Goal: Task Accomplishment & Management: Use online tool/utility

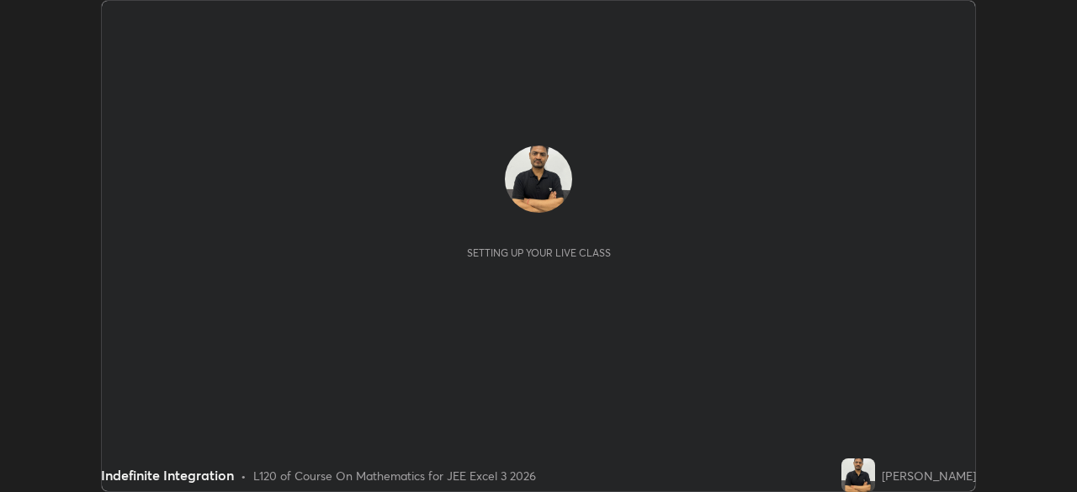
scroll to position [492, 1076]
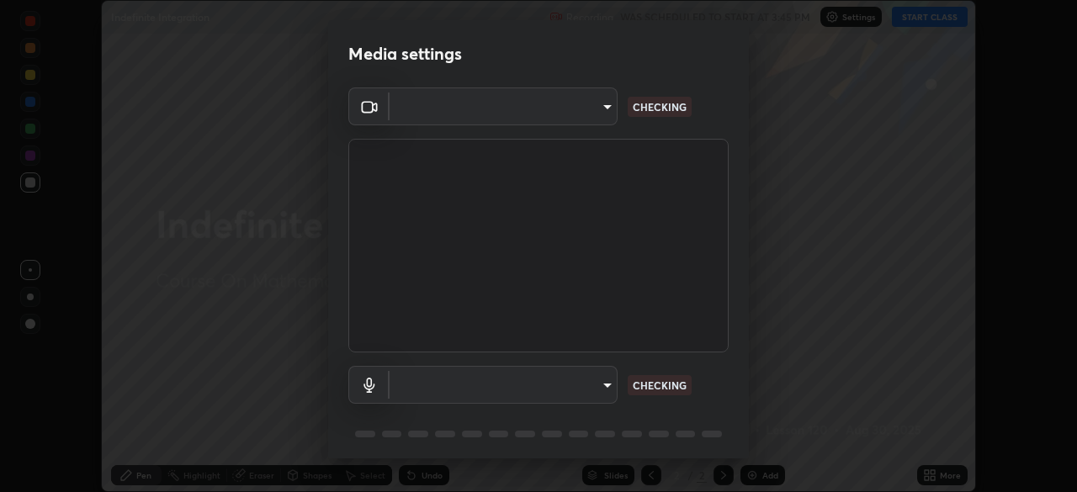
type input "b04d3f4aab0507a607fcb058103082b40897ea5b56942dd6fa8112f95d025699"
click at [604, 388] on body "Erase all Indefinite Integration Recording WAS SCHEDULED TO START AT 3:45 PM Se…" at bounding box center [538, 246] width 1077 height 492
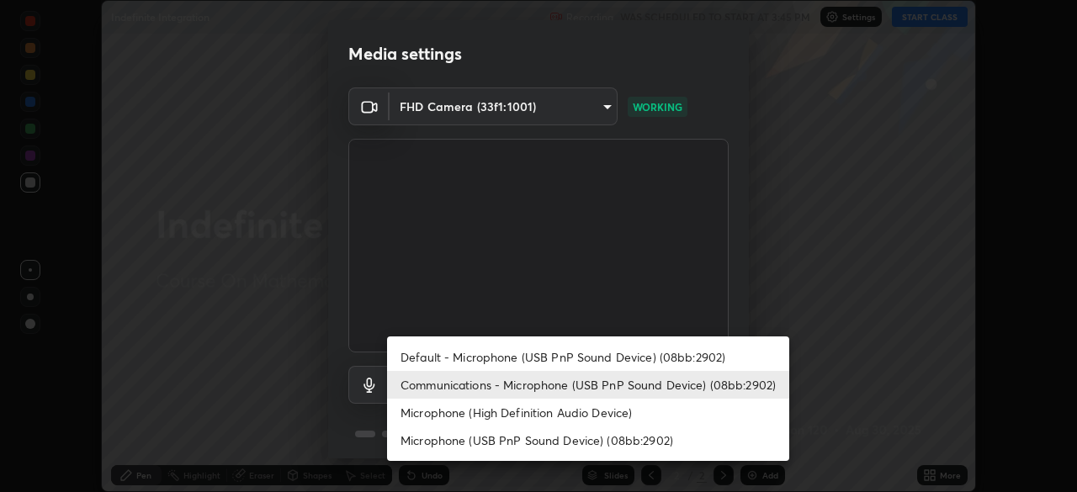
click at [620, 389] on li "Communications - Microphone (USB PnP Sound Device) (08bb:2902)" at bounding box center [588, 385] width 402 height 28
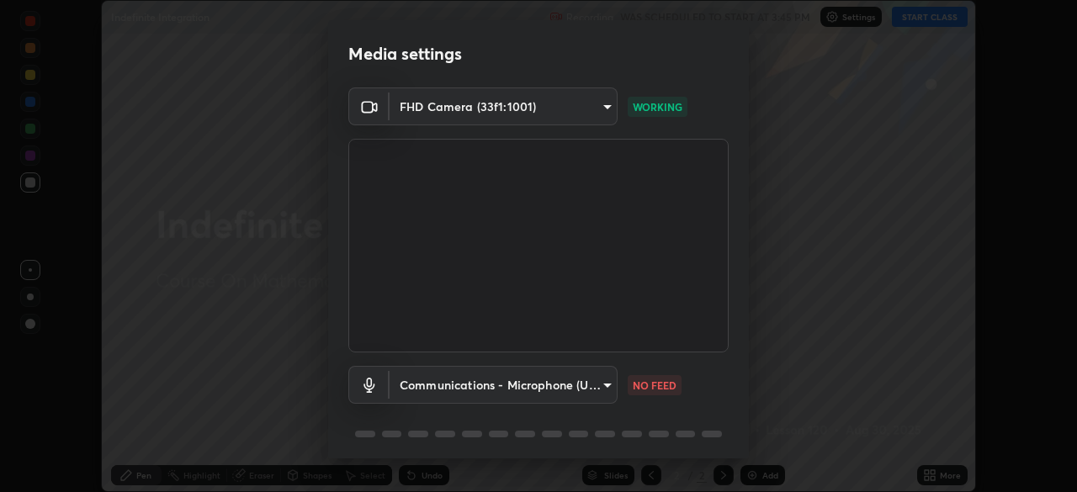
click at [603, 385] on body "Erase all Indefinite Integration Recording WAS SCHEDULED TO START AT 3:45 PM Se…" at bounding box center [538, 246] width 1077 height 492
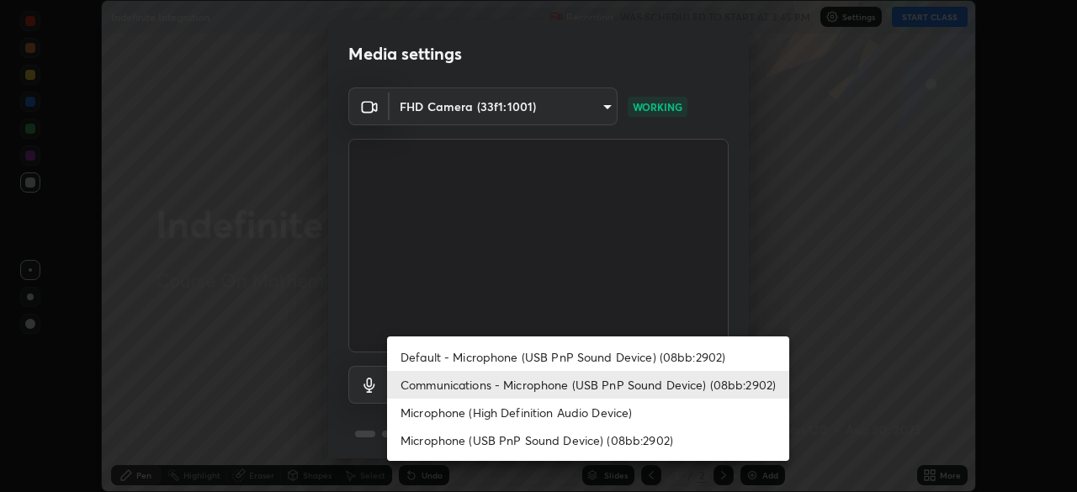
click at [611, 389] on li "Communications - Microphone (USB PnP Sound Device) (08bb:2902)" at bounding box center [588, 385] width 402 height 28
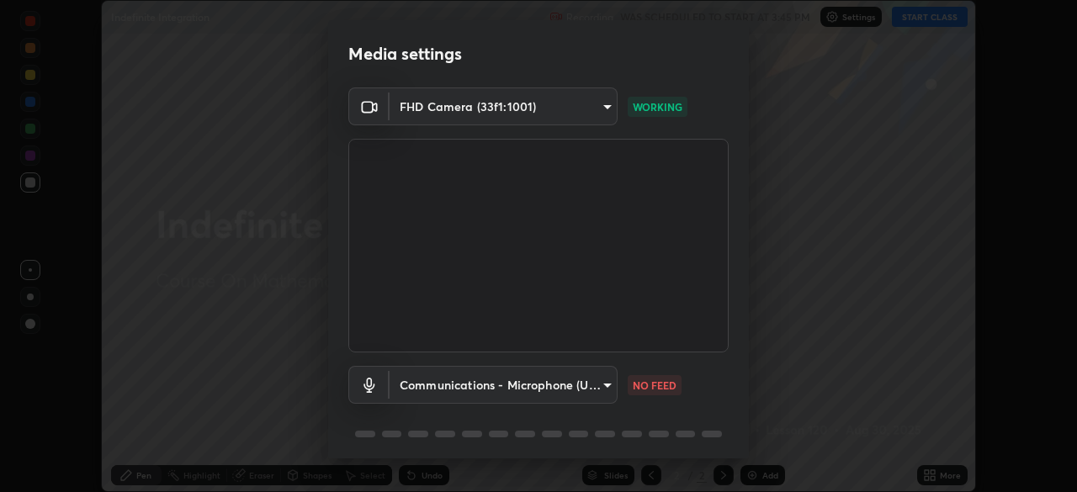
click at [606, 389] on body "Erase all Indefinite Integration Recording WAS SCHEDULED TO START AT 3:45 PM Se…" at bounding box center [538, 246] width 1077 height 492
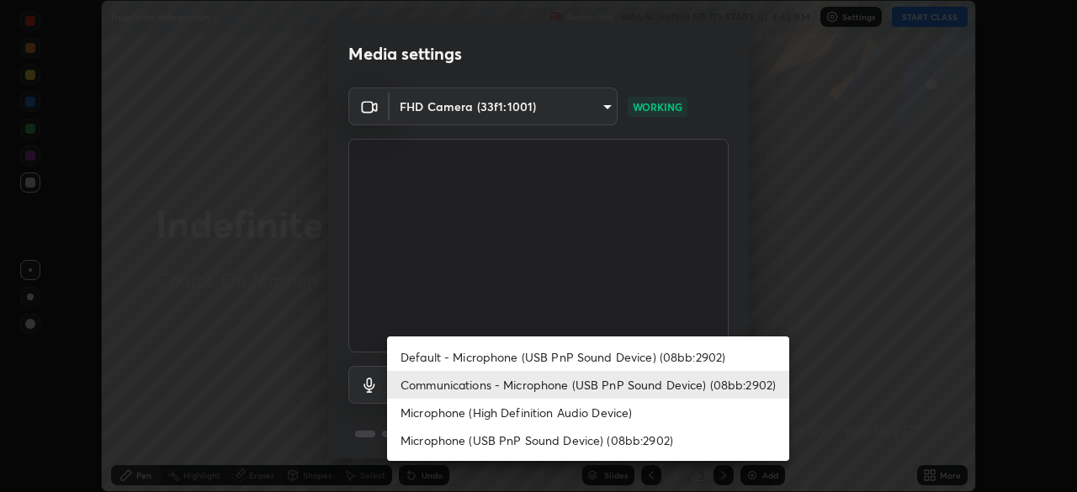
click at [607, 353] on li "Default - Microphone (USB PnP Sound Device) (08bb:2902)" at bounding box center [588, 357] width 402 height 28
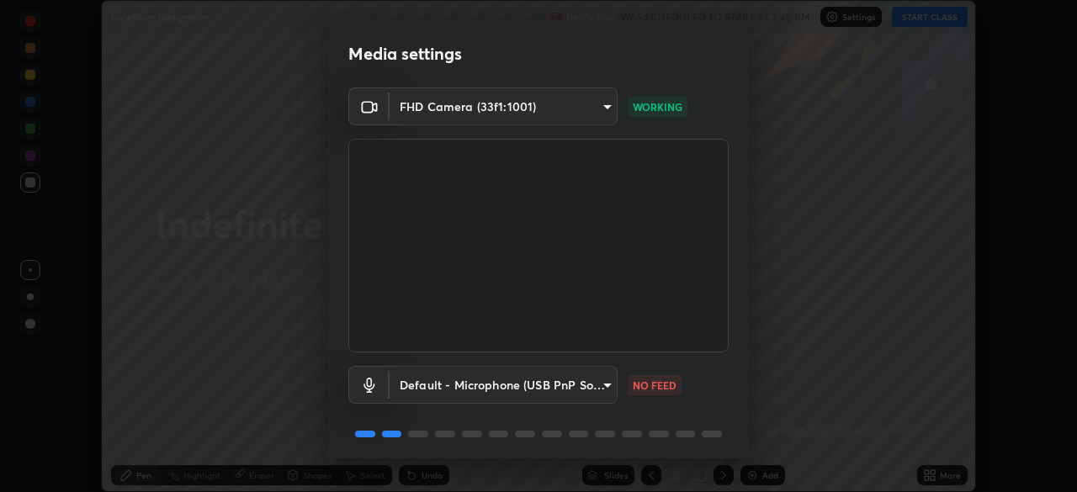
click at [599, 388] on body "Erase all Indefinite Integration Recording WAS SCHEDULED TO START AT 3:45 PM Se…" at bounding box center [538, 246] width 1077 height 492
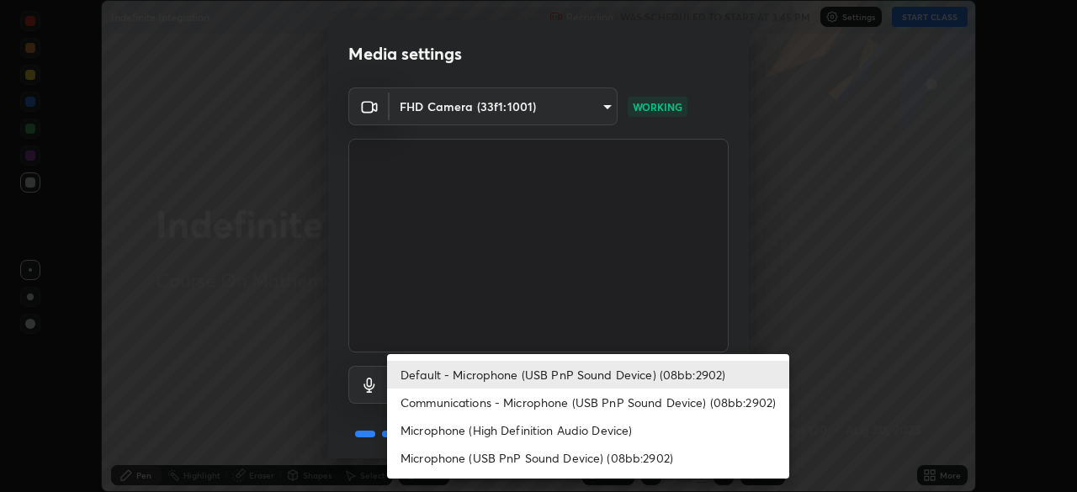
click at [598, 407] on li "Communications - Microphone (USB PnP Sound Device) (08bb:2902)" at bounding box center [588, 403] width 402 height 28
type input "communications"
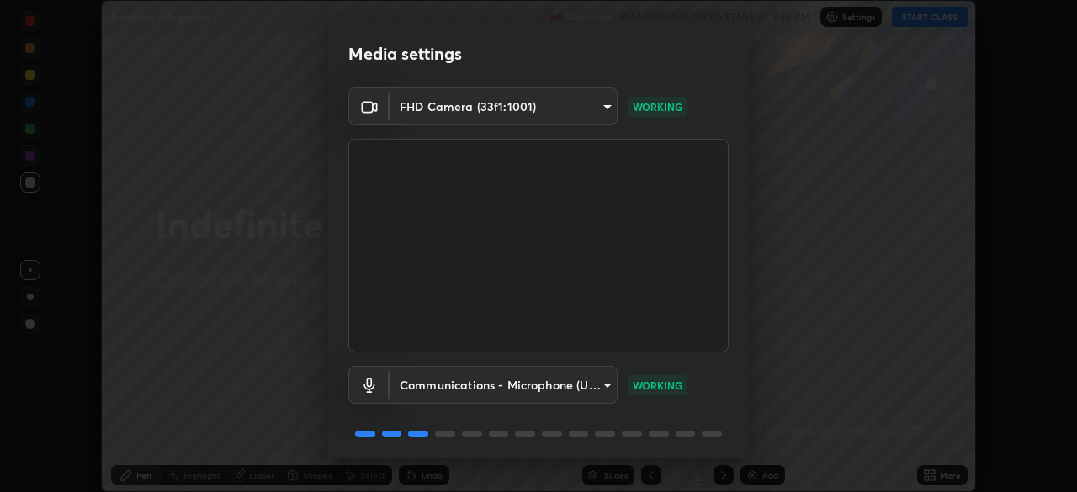
scroll to position [60, 0]
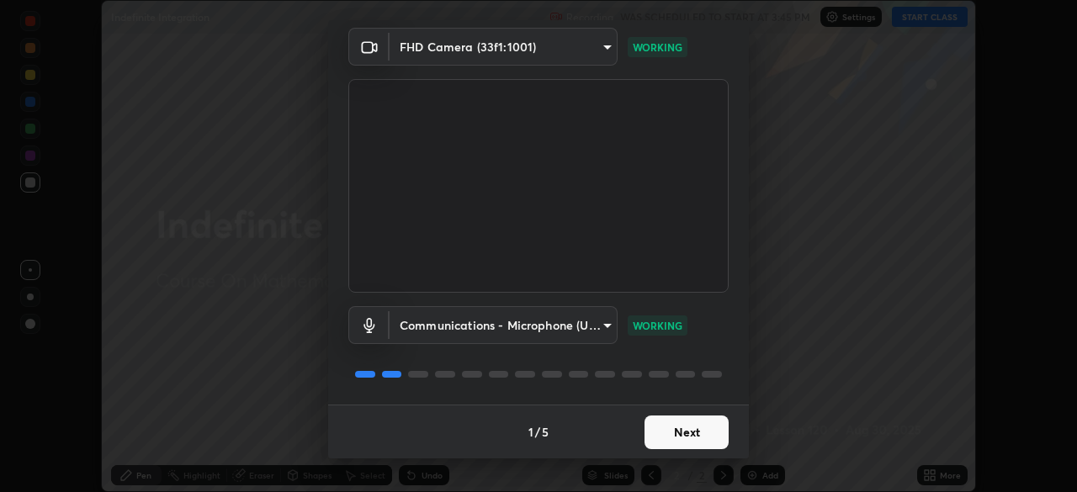
click at [695, 436] on button "Next" at bounding box center [687, 433] width 84 height 34
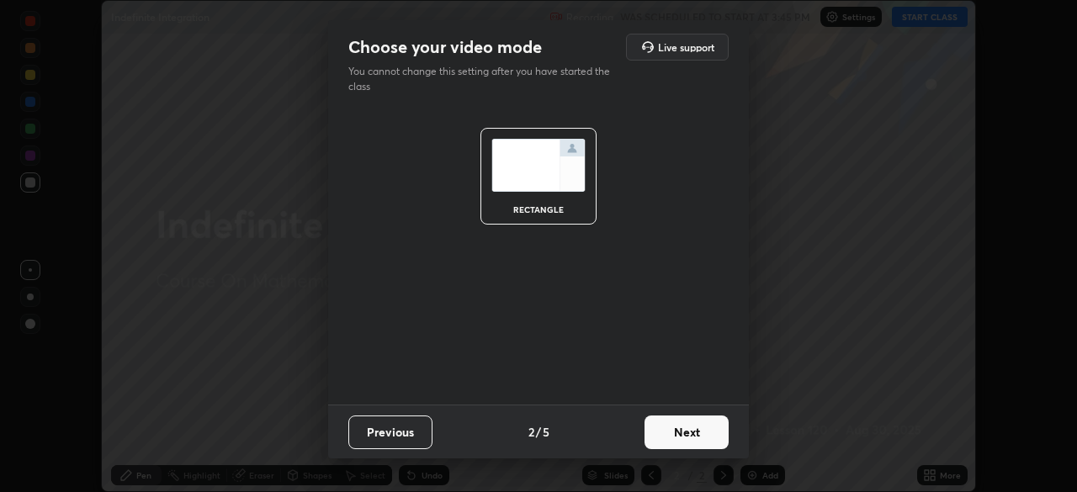
click at [699, 441] on button "Next" at bounding box center [687, 433] width 84 height 34
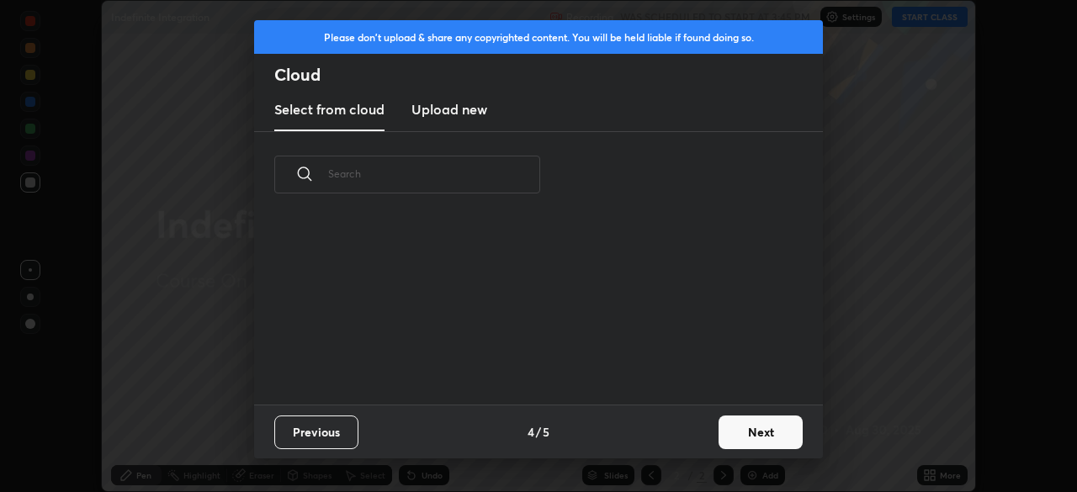
click at [721, 444] on button "Next" at bounding box center [761, 433] width 84 height 34
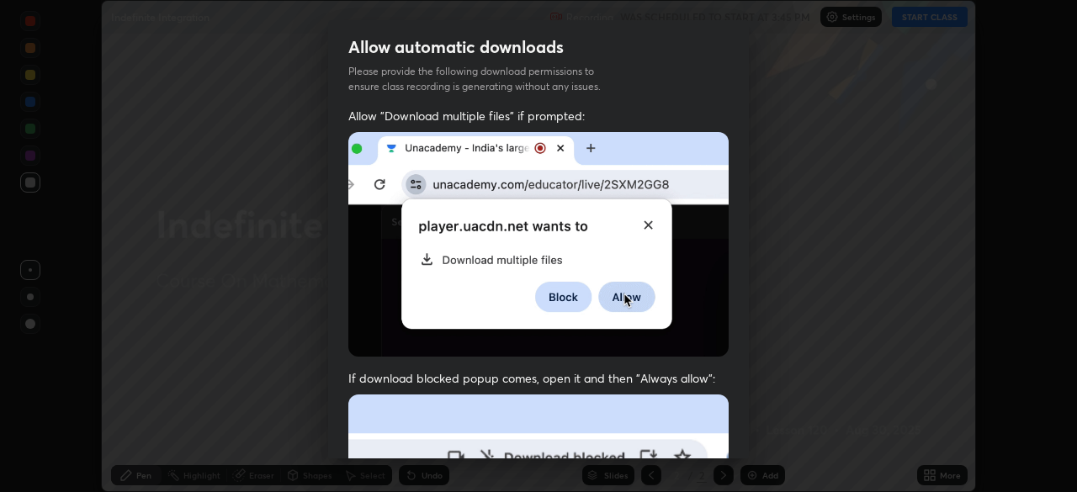
click at [741, 437] on div "Allow "Download multiple files" if prompted: If download blocked popup comes, o…" at bounding box center [538, 462] width 421 height 709
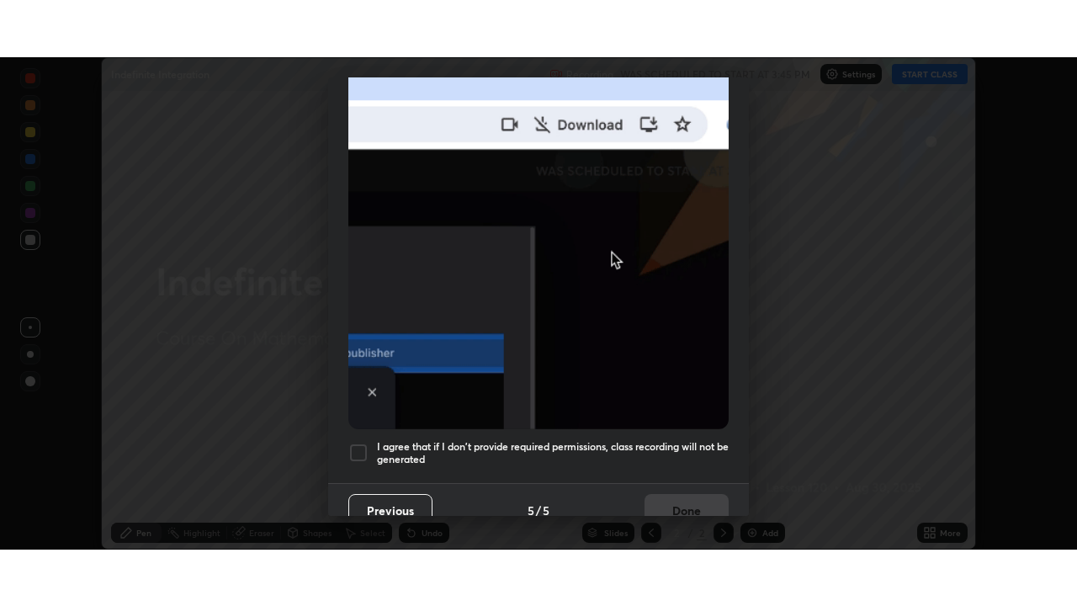
scroll to position [403, 0]
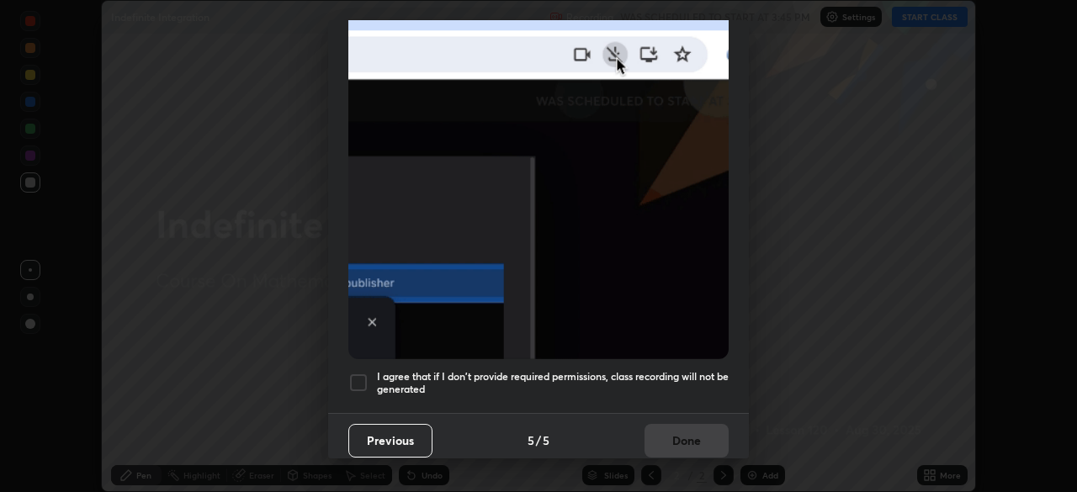
click at [357, 375] on div at bounding box center [358, 383] width 20 height 20
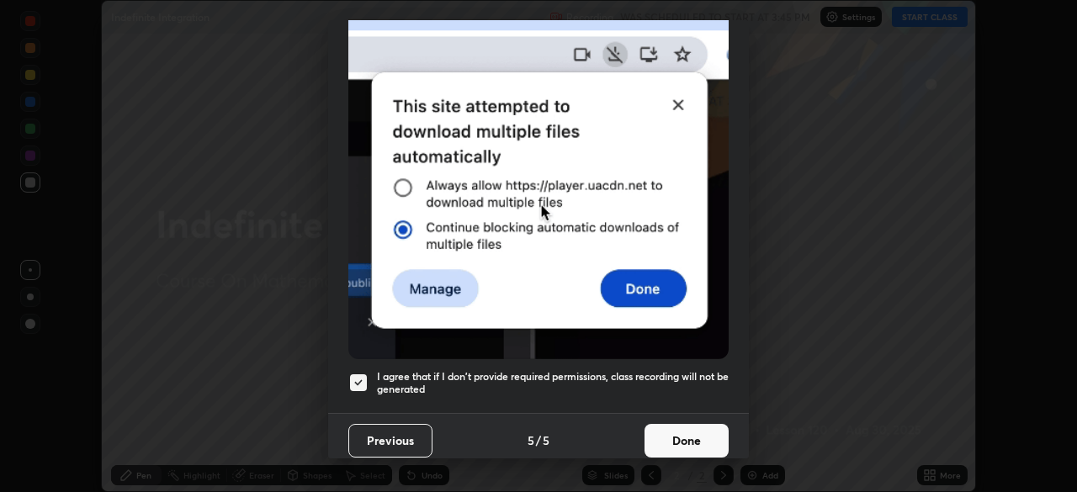
click at [691, 438] on button "Done" at bounding box center [687, 441] width 84 height 34
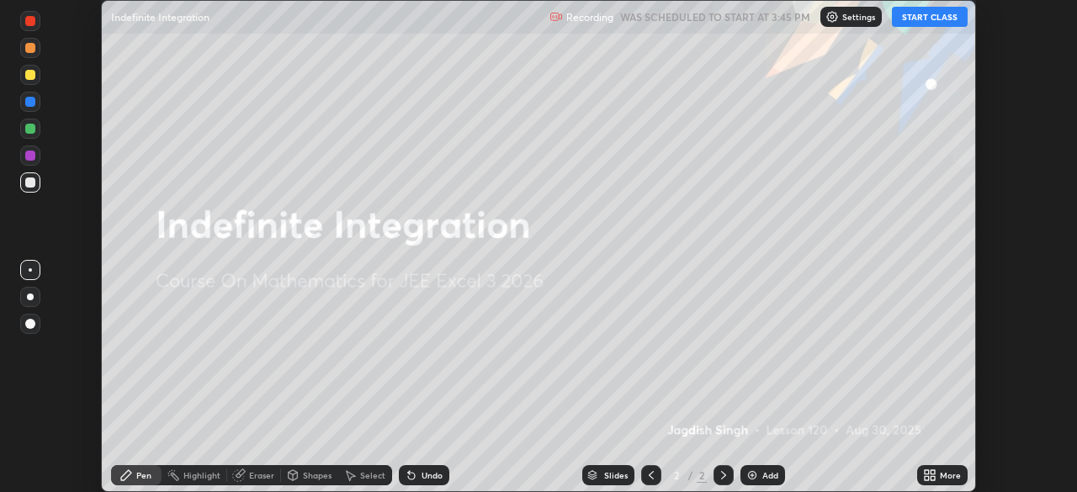
click at [931, 475] on icon at bounding box center [929, 475] width 13 height 13
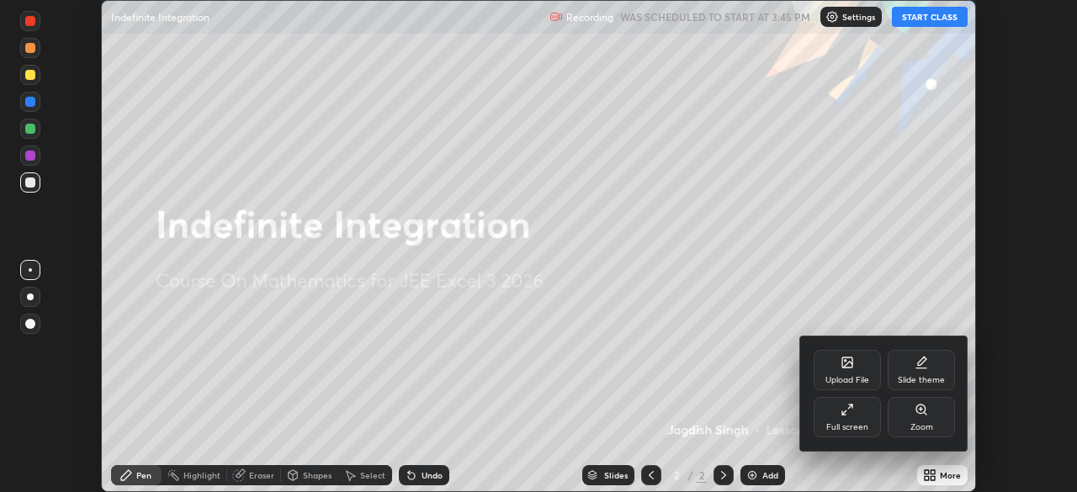
click at [855, 417] on div "Full screen" at bounding box center [847, 417] width 67 height 40
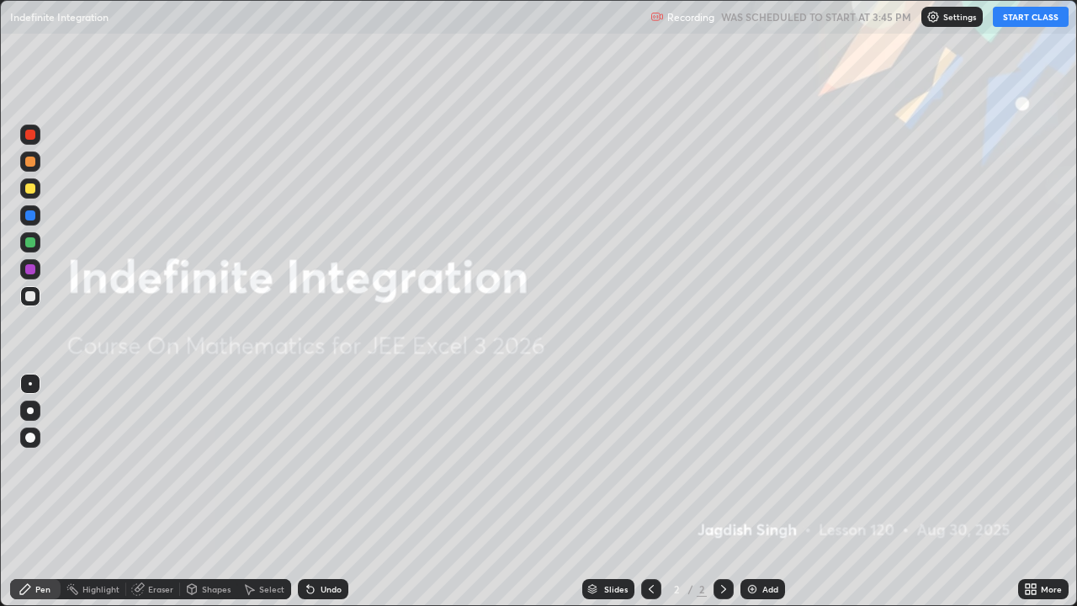
scroll to position [606, 1077]
click at [1025, 20] on button "START CLASS" at bounding box center [1031, 17] width 76 height 20
click at [757, 491] on div "Add" at bounding box center [763, 589] width 45 height 20
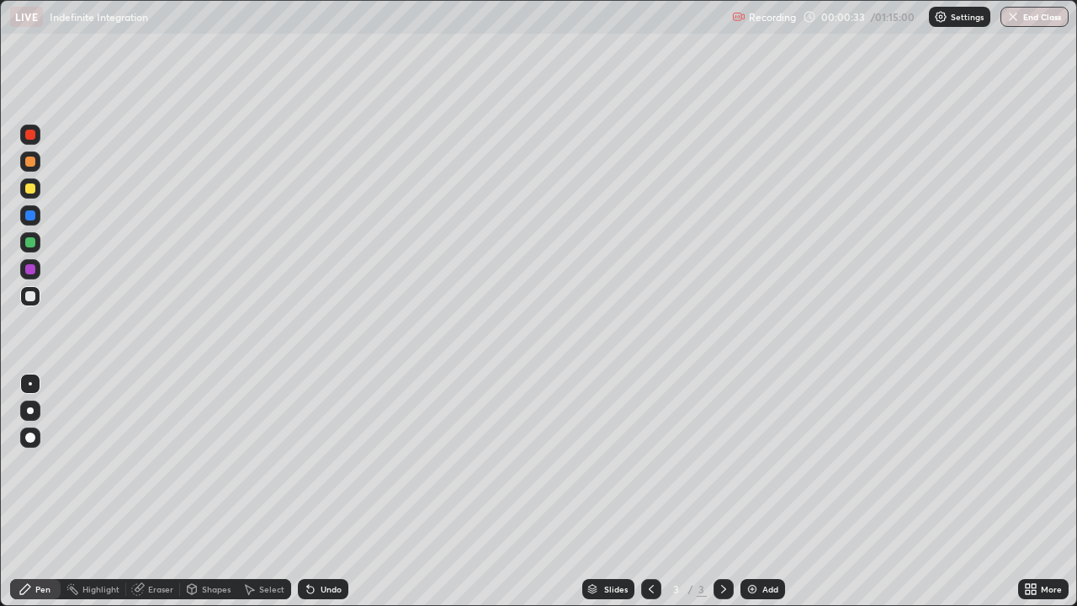
click at [32, 189] on div at bounding box center [30, 188] width 10 height 10
click at [31, 188] on div at bounding box center [30, 188] width 10 height 10
click at [28, 295] on div at bounding box center [30, 296] width 10 height 10
click at [27, 295] on div at bounding box center [30, 296] width 10 height 10
click at [29, 298] on div at bounding box center [30, 296] width 10 height 10
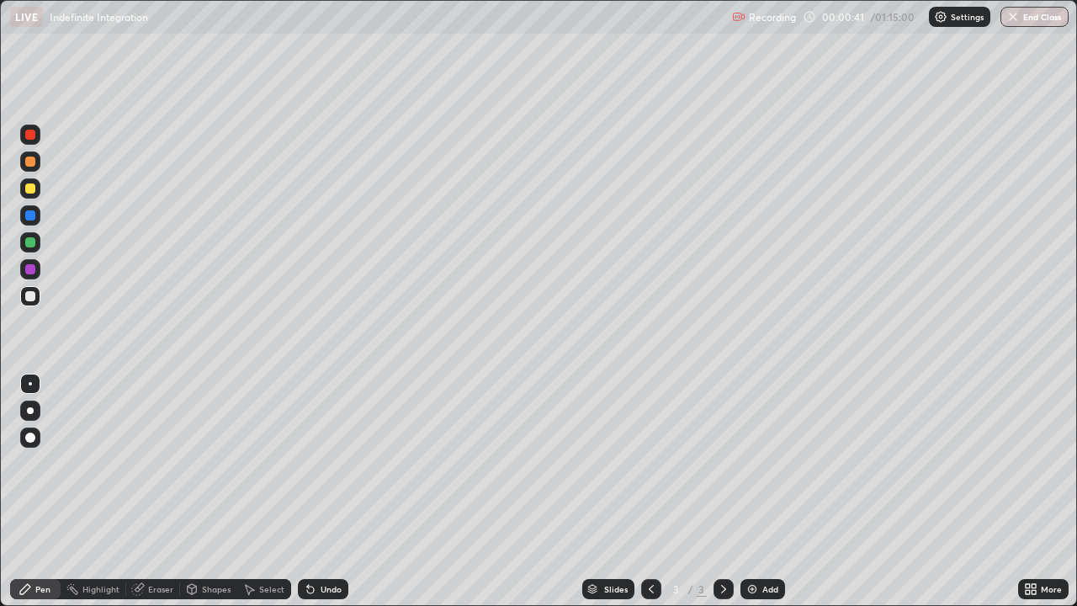
click at [32, 295] on div at bounding box center [30, 296] width 10 height 10
click at [162, 491] on div "Eraser" at bounding box center [153, 589] width 54 height 20
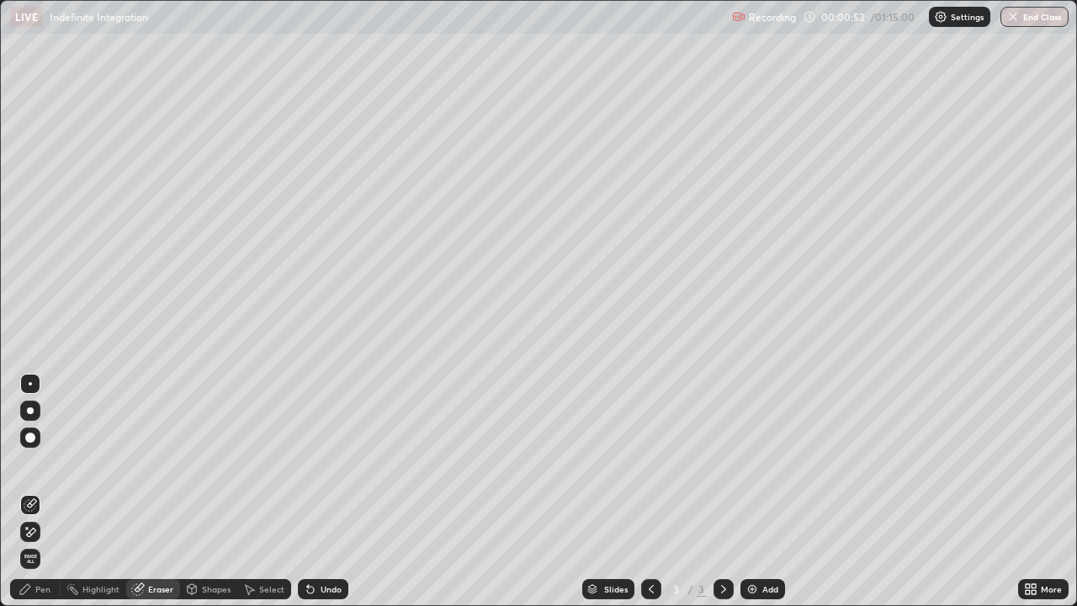
click at [161, 491] on div "Eraser" at bounding box center [153, 589] width 54 height 20
click at [41, 491] on div "Pen" at bounding box center [42, 589] width 15 height 8
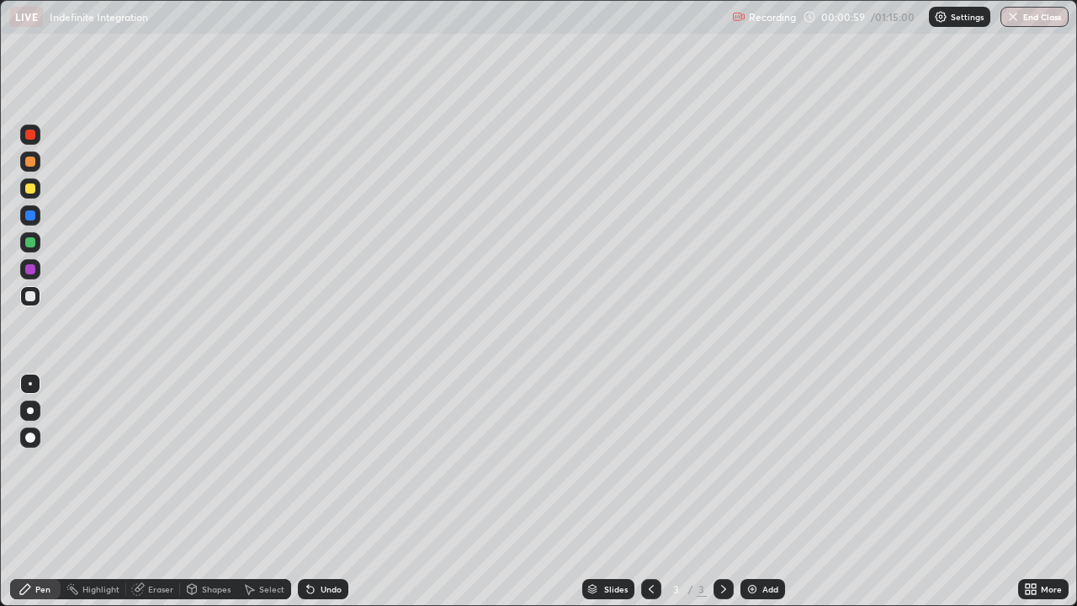
click at [49, 491] on div "Pen" at bounding box center [35, 589] width 50 height 20
click at [29, 242] on div at bounding box center [30, 242] width 10 height 10
click at [31, 268] on div at bounding box center [30, 269] width 10 height 10
click at [34, 294] on div at bounding box center [30, 296] width 10 height 10
click at [29, 296] on div at bounding box center [30, 296] width 10 height 10
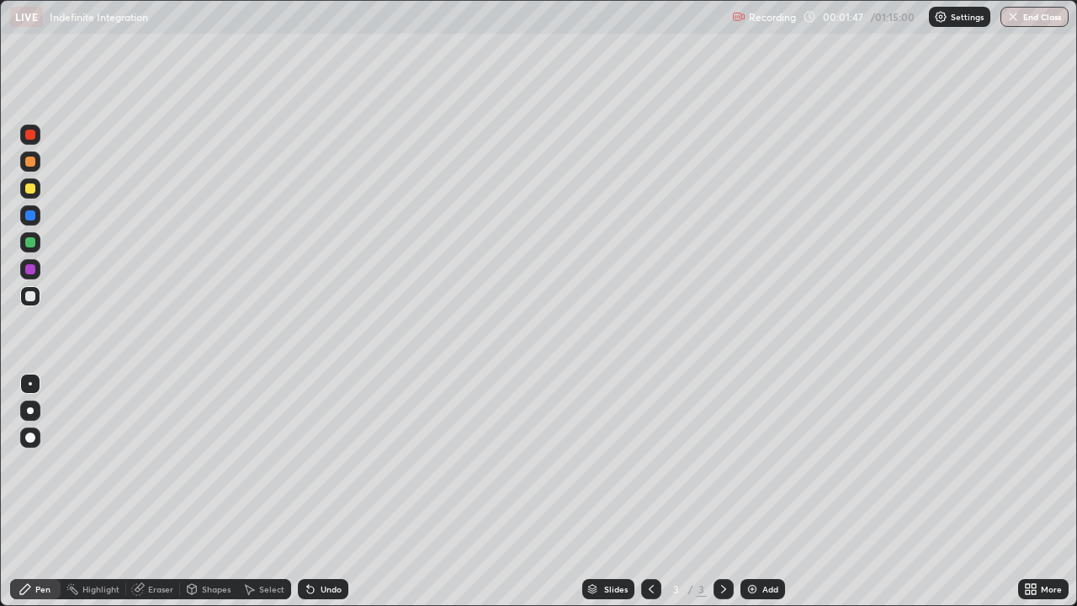
click at [27, 296] on div at bounding box center [30, 296] width 10 height 10
click at [29, 297] on div at bounding box center [30, 296] width 10 height 10
click at [30, 296] on div at bounding box center [30, 296] width 10 height 10
click at [29, 297] on div at bounding box center [30, 296] width 10 height 10
click at [29, 296] on div at bounding box center [30, 296] width 10 height 10
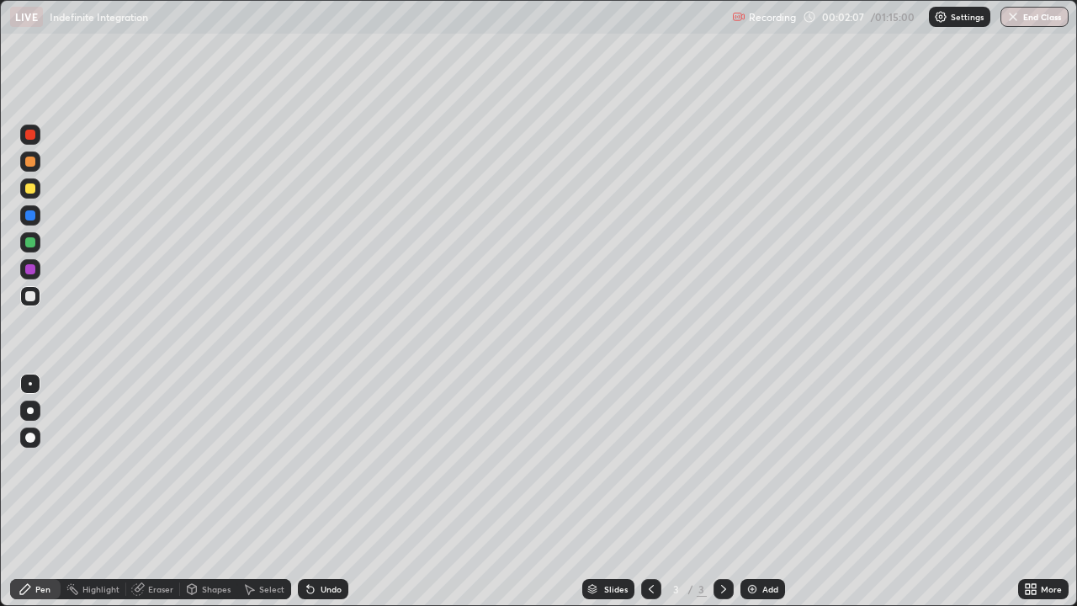
click at [29, 297] on div at bounding box center [30, 296] width 10 height 10
click at [31, 288] on div at bounding box center [30, 296] width 20 height 20
click at [37, 186] on div at bounding box center [30, 188] width 20 height 20
click at [26, 161] on div at bounding box center [30, 162] width 10 height 10
click at [494, 491] on div "Slides 3 / 3 Add" at bounding box center [683, 589] width 670 height 34
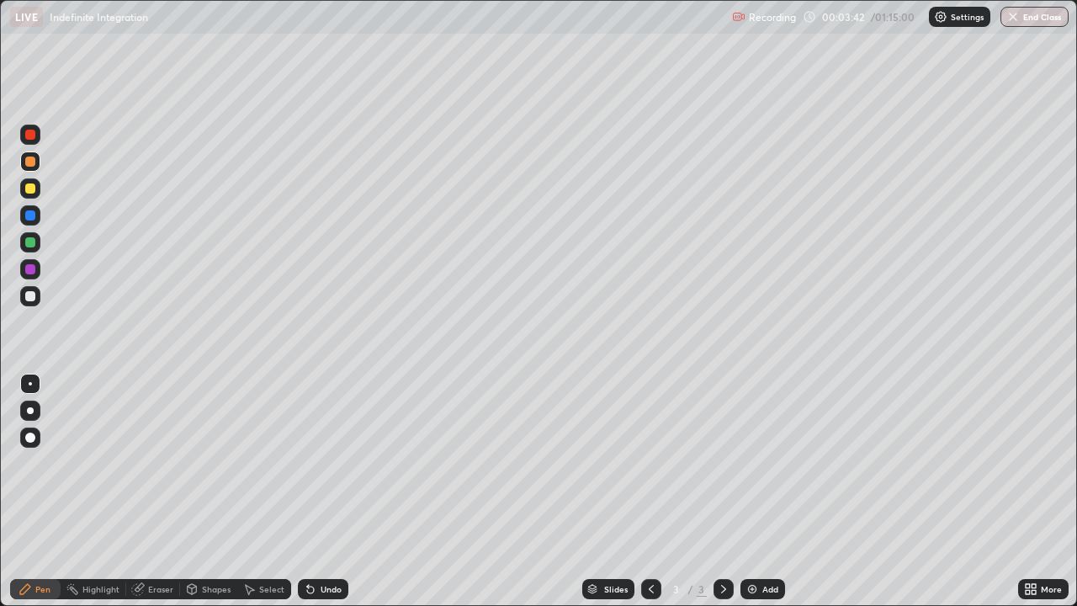
click at [40, 293] on div at bounding box center [30, 296] width 20 height 20
click at [164, 491] on div "Eraser" at bounding box center [160, 589] width 25 height 8
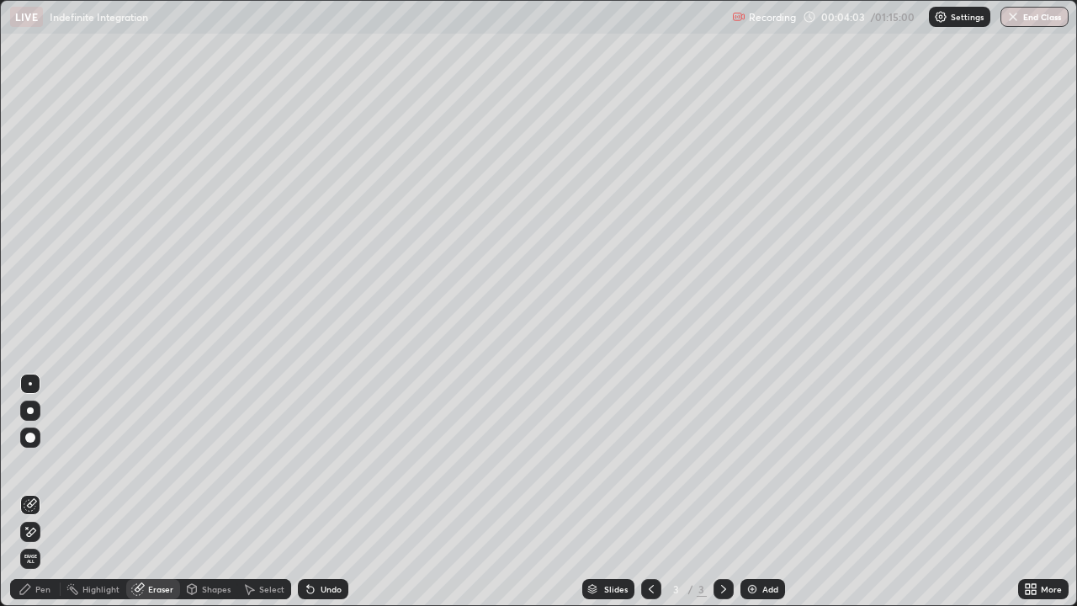
click at [51, 491] on div "Pen" at bounding box center [35, 589] width 50 height 20
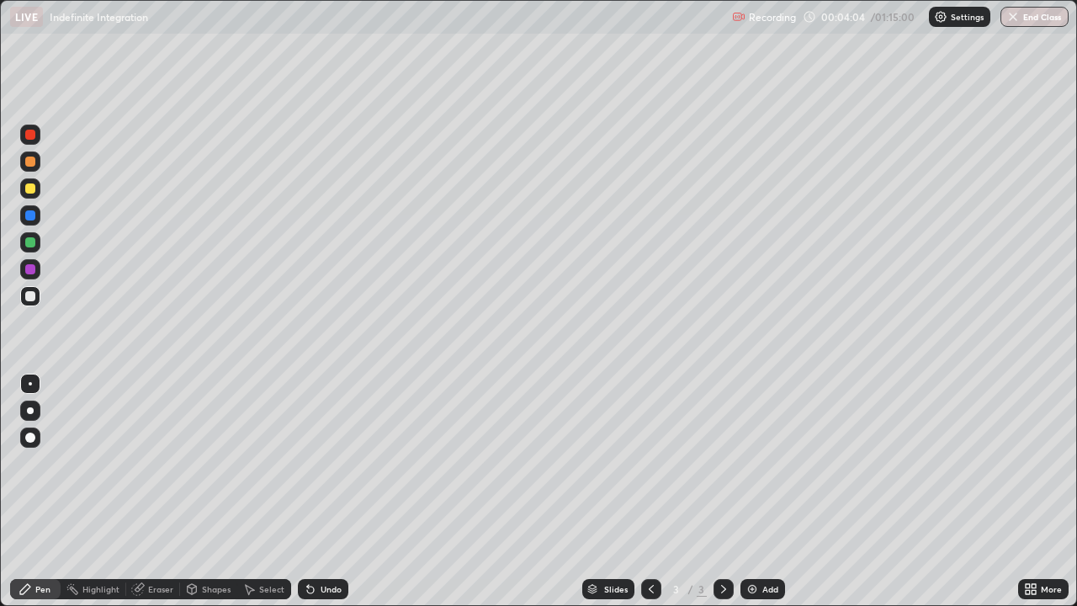
click at [36, 217] on div at bounding box center [30, 215] width 20 height 20
click at [31, 293] on div at bounding box center [30, 296] width 10 height 10
click at [29, 297] on div at bounding box center [30, 296] width 10 height 10
click at [35, 271] on div at bounding box center [30, 269] width 10 height 10
click at [36, 299] on div at bounding box center [30, 296] width 20 height 20
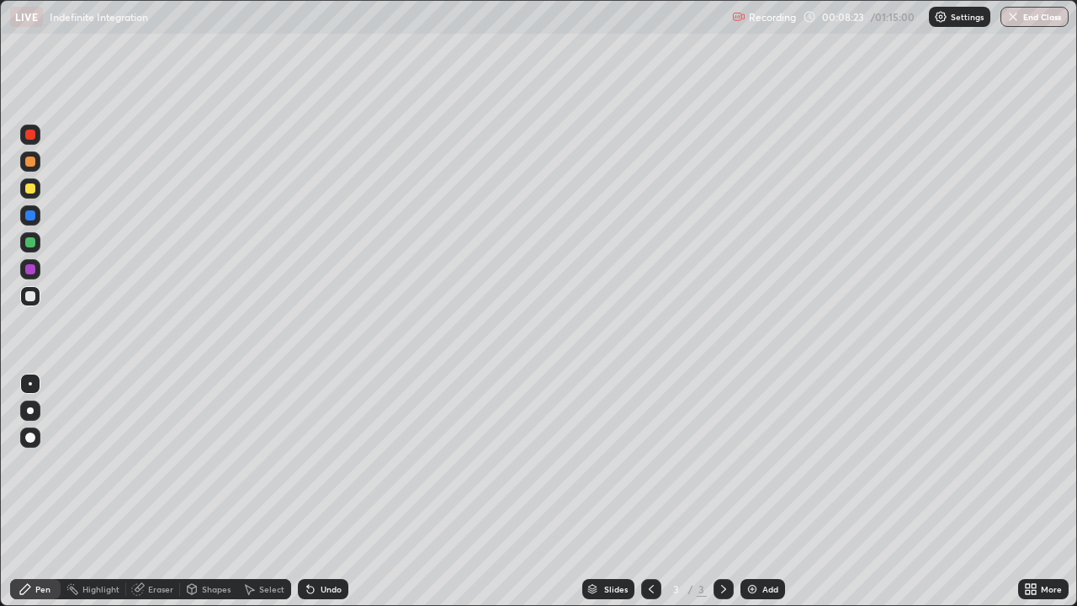
click at [765, 491] on div "Add" at bounding box center [763, 589] width 45 height 20
click at [32, 299] on div at bounding box center [30, 296] width 10 height 10
click at [650, 491] on div at bounding box center [651, 589] width 20 height 20
click at [722, 491] on icon at bounding box center [723, 588] width 13 height 13
click at [34, 188] on div at bounding box center [30, 188] width 10 height 10
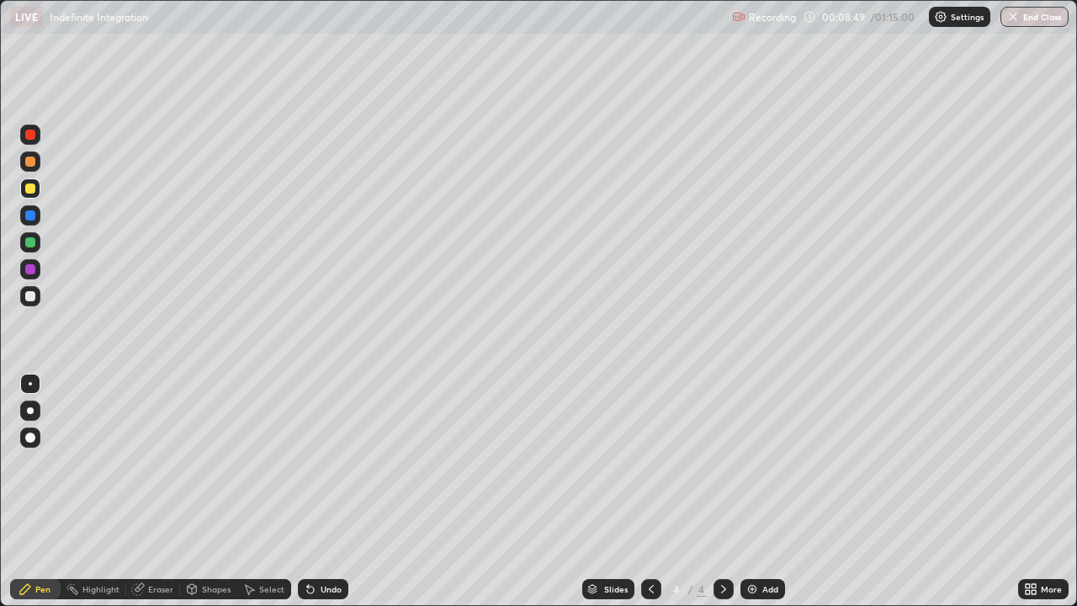
click at [31, 296] on div at bounding box center [30, 296] width 10 height 10
click at [31, 189] on div at bounding box center [30, 188] width 10 height 10
click at [29, 299] on div at bounding box center [30, 296] width 10 height 10
click at [33, 272] on div at bounding box center [30, 269] width 10 height 10
click at [25, 297] on div at bounding box center [30, 296] width 10 height 10
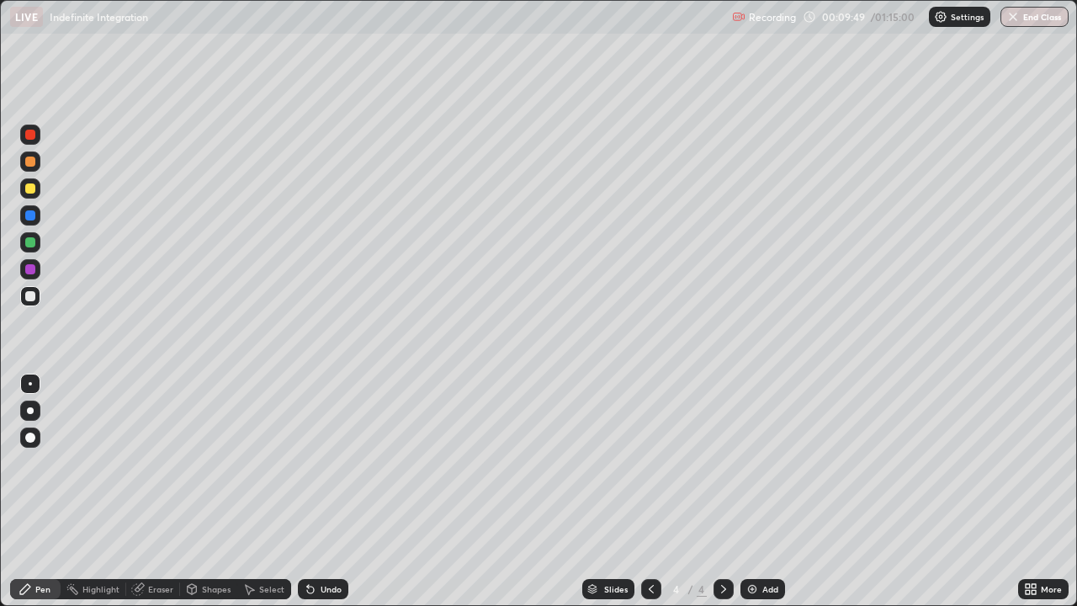
click at [31, 189] on div at bounding box center [30, 188] width 10 height 10
click at [26, 297] on div at bounding box center [30, 296] width 10 height 10
click at [26, 296] on div at bounding box center [30, 296] width 10 height 10
click at [147, 491] on div "Eraser" at bounding box center [153, 589] width 54 height 20
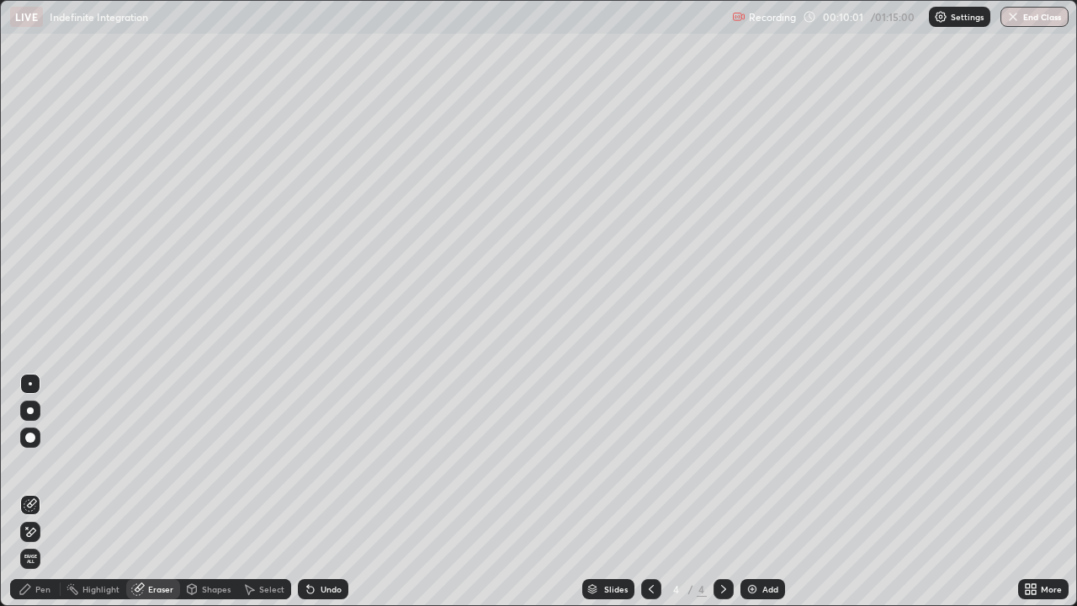
click at [40, 491] on div "Pen" at bounding box center [35, 589] width 50 height 20
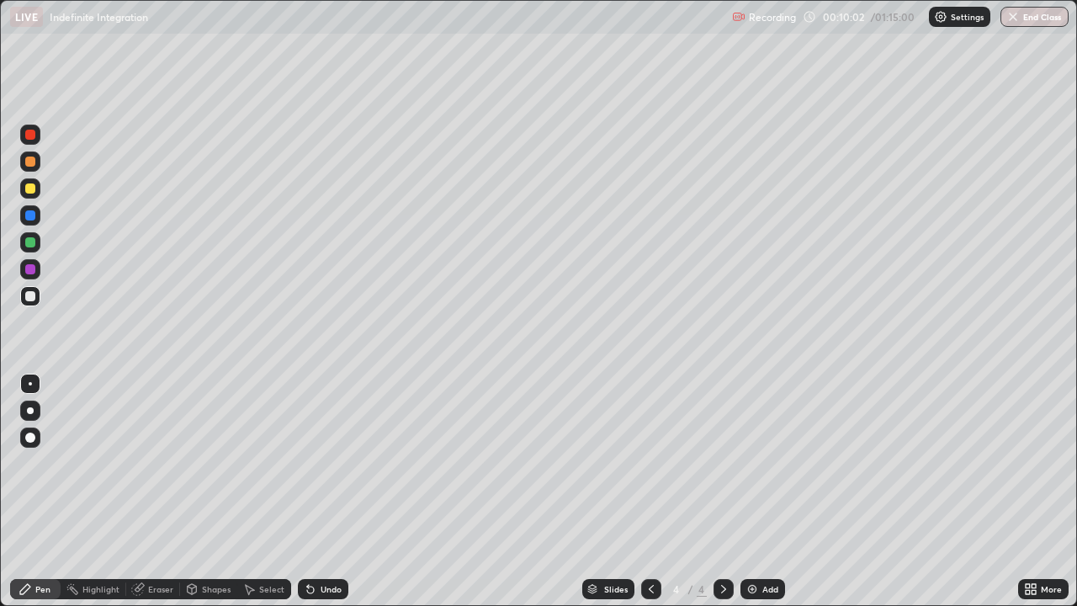
click at [35, 300] on div at bounding box center [30, 296] width 20 height 20
click at [161, 491] on div "Eraser" at bounding box center [153, 589] width 54 height 20
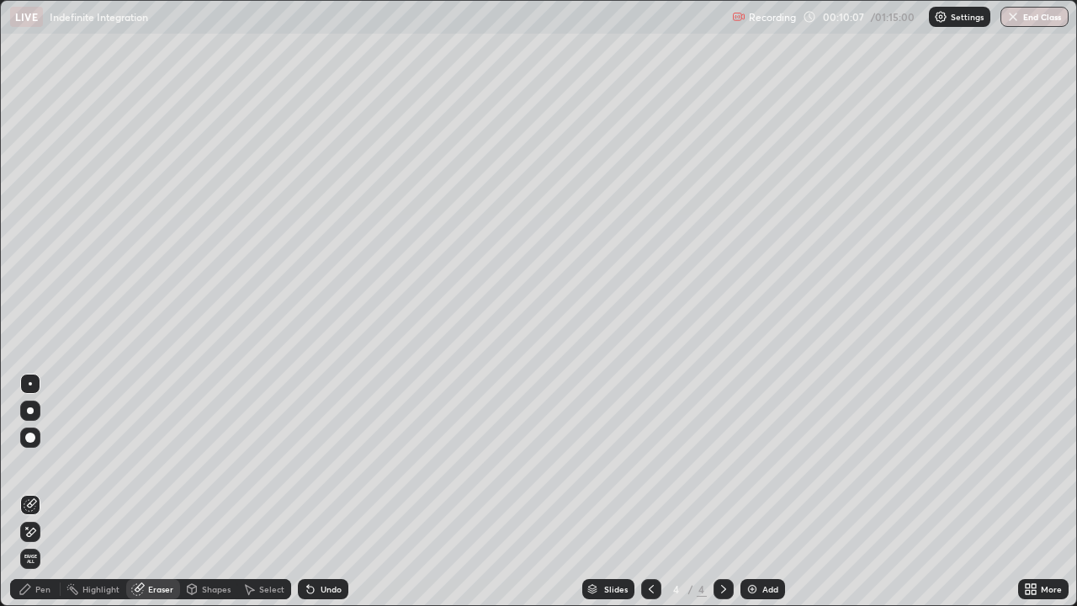
click at [47, 491] on div "Pen" at bounding box center [42, 589] width 15 height 8
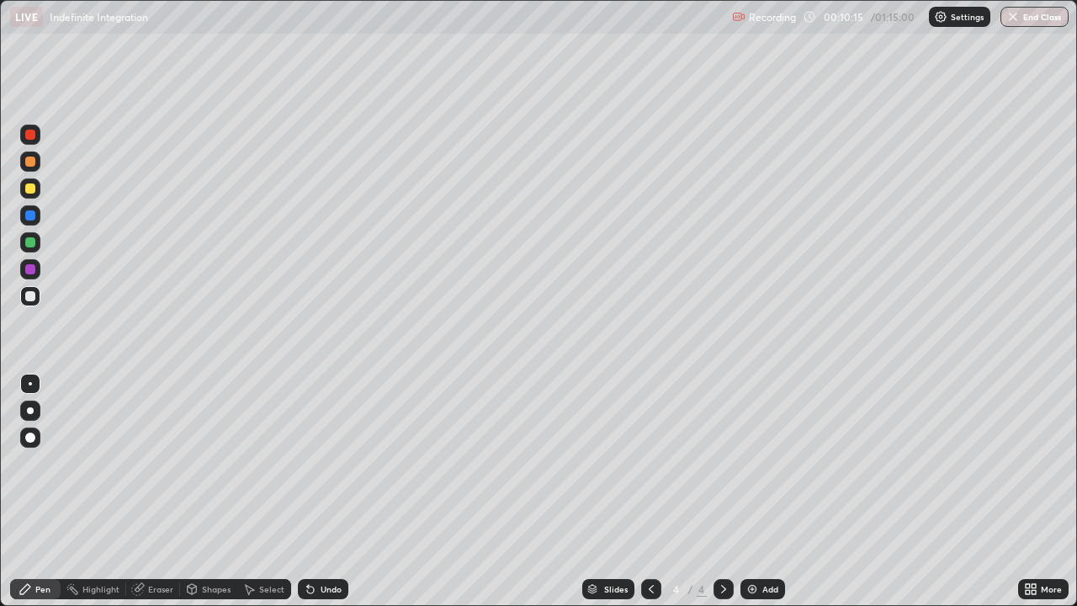
click at [153, 491] on div "Eraser" at bounding box center [160, 589] width 25 height 8
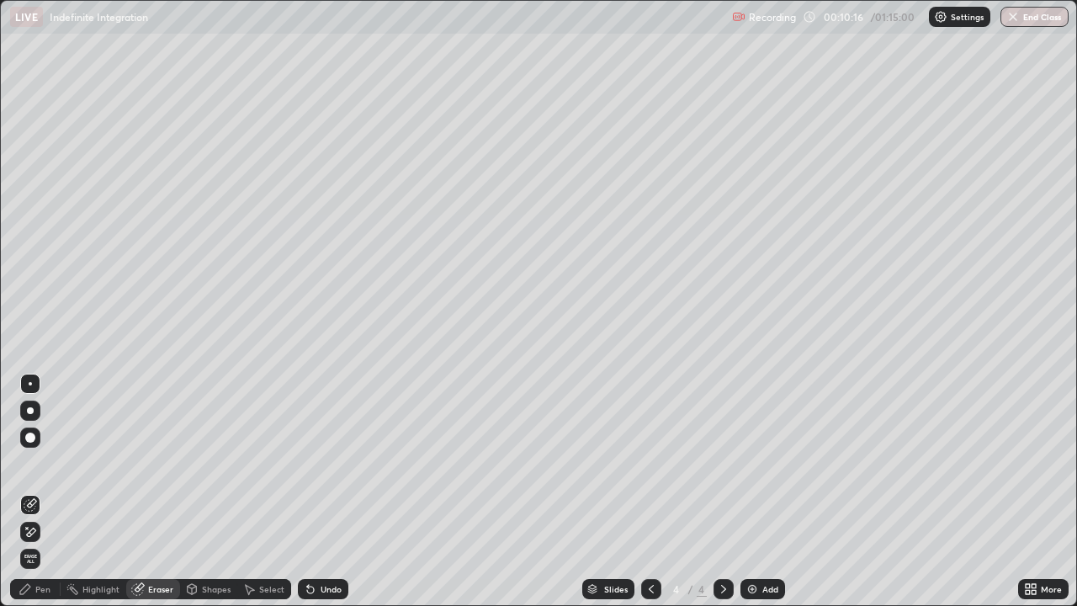
click at [45, 491] on div "Pen" at bounding box center [42, 589] width 15 height 8
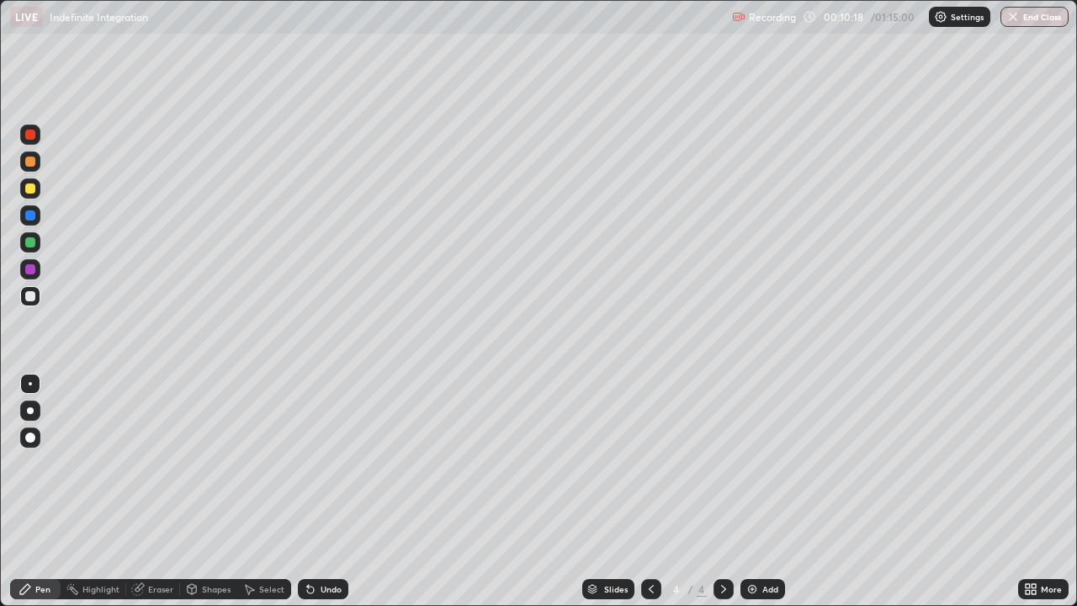
click at [29, 304] on div at bounding box center [30, 296] width 20 height 20
click at [30, 303] on div at bounding box center [30, 296] width 20 height 20
click at [169, 491] on div "Eraser" at bounding box center [153, 589] width 54 height 20
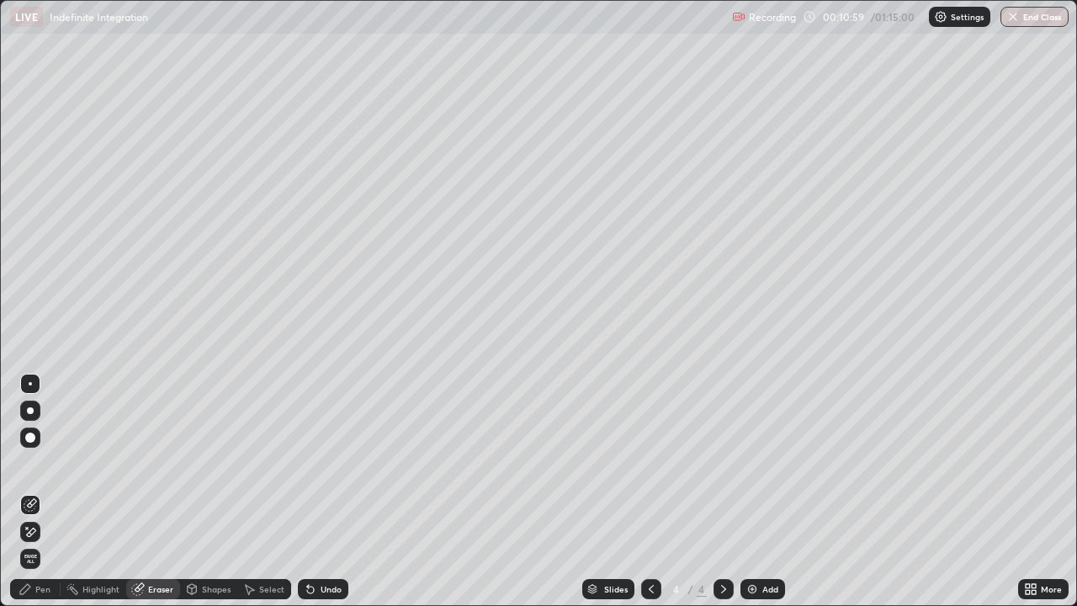
click at [43, 491] on div "Pen" at bounding box center [42, 589] width 15 height 8
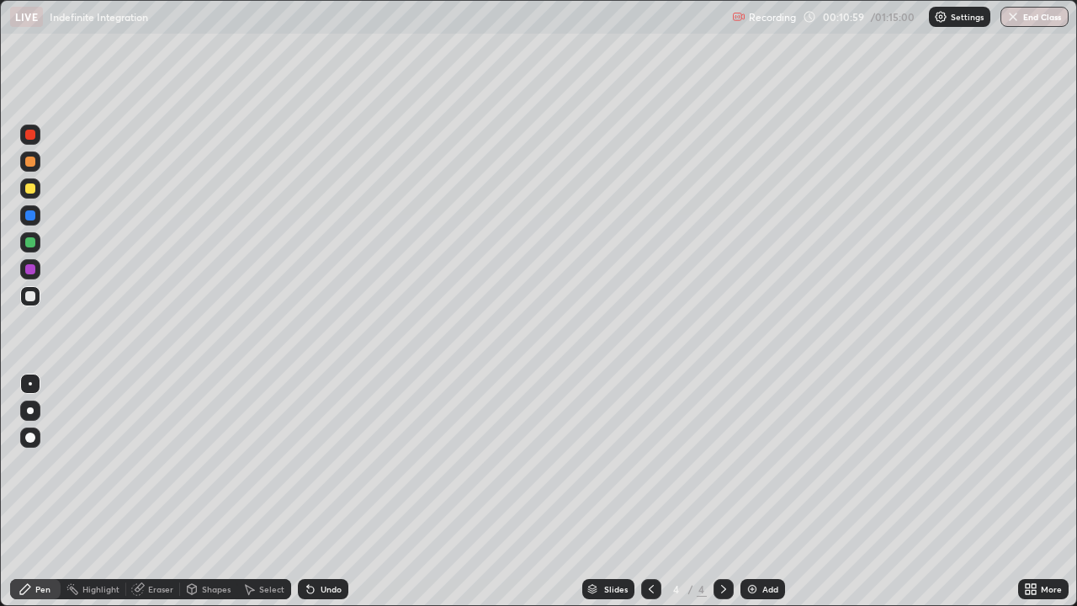
click at [29, 303] on div at bounding box center [30, 296] width 20 height 20
click at [31, 242] on div at bounding box center [30, 242] width 10 height 10
click at [416, 491] on div "Slides 4 / 4 Add" at bounding box center [683, 589] width 670 height 34
click at [36, 298] on div at bounding box center [30, 296] width 20 height 20
click at [38, 250] on div at bounding box center [30, 242] width 20 height 20
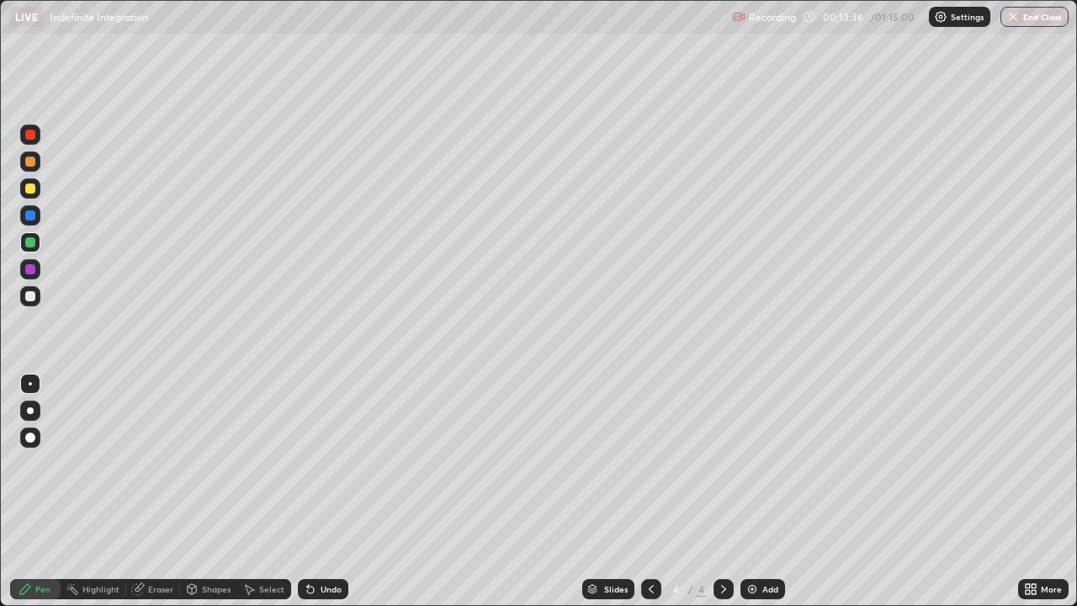
click at [38, 186] on div at bounding box center [30, 188] width 20 height 20
click at [37, 300] on div at bounding box center [30, 296] width 20 height 20
click at [164, 491] on div "Eraser" at bounding box center [160, 589] width 25 height 8
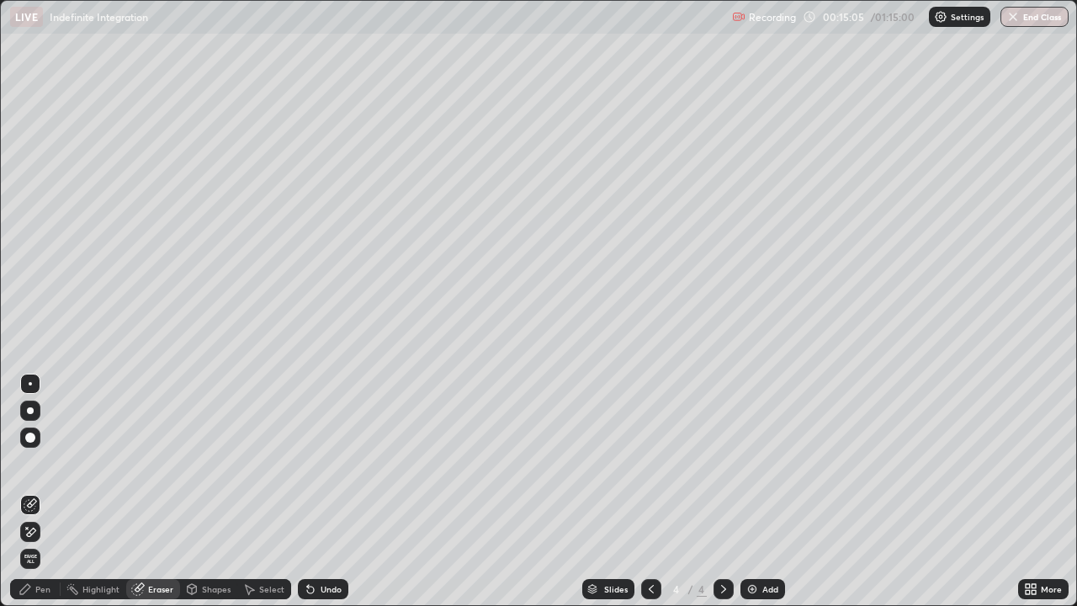
click at [45, 491] on div "Pen" at bounding box center [35, 589] width 50 height 20
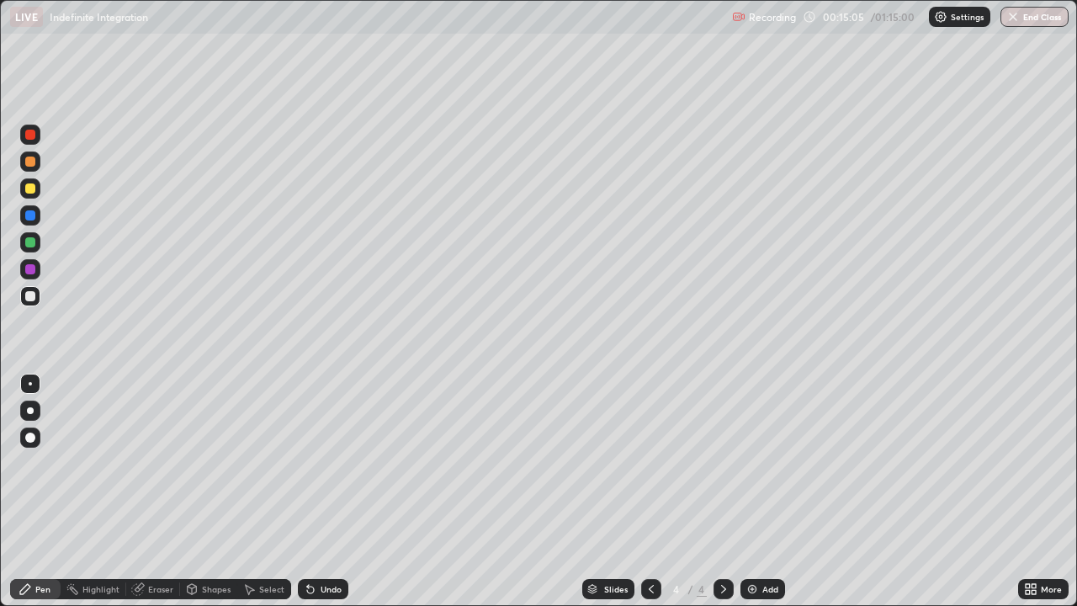
click at [35, 190] on div at bounding box center [30, 188] width 10 height 10
click at [728, 491] on div at bounding box center [724, 589] width 20 height 34
click at [40, 217] on div at bounding box center [30, 215] width 20 height 20
click at [30, 297] on div at bounding box center [30, 296] width 10 height 10
click at [29, 299] on div at bounding box center [30, 296] width 10 height 10
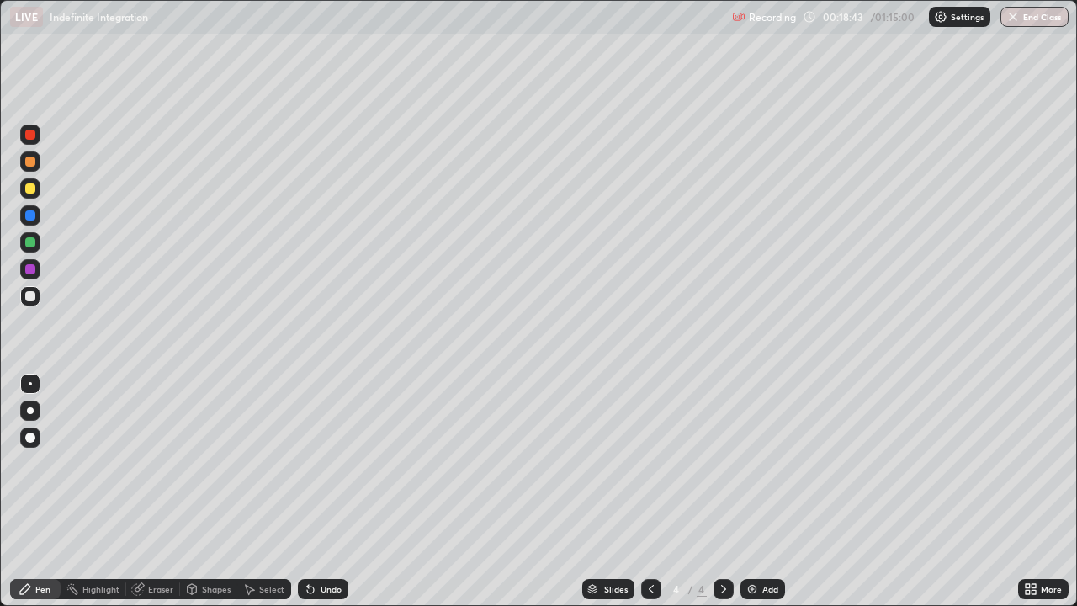
click at [763, 491] on div "Add" at bounding box center [770, 589] width 16 height 8
click at [29, 296] on div at bounding box center [30, 296] width 10 height 10
click at [651, 491] on div at bounding box center [651, 589] width 20 height 20
click at [721, 491] on icon at bounding box center [723, 589] width 5 height 8
click at [650, 491] on icon at bounding box center [651, 588] width 13 height 13
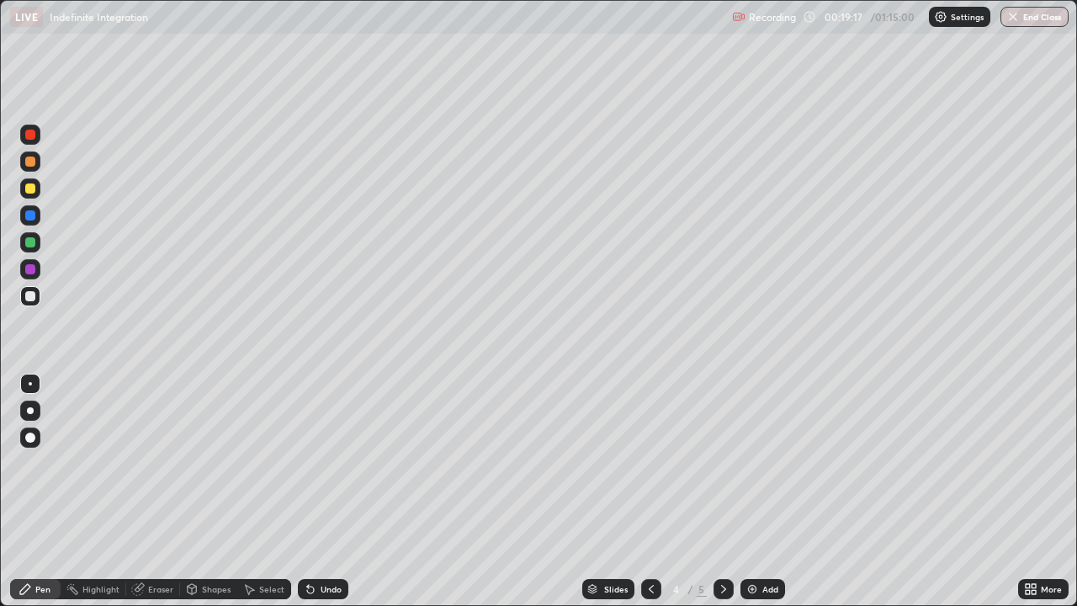
click at [722, 491] on icon at bounding box center [723, 588] width 13 height 13
click at [142, 491] on icon at bounding box center [137, 588] width 13 height 13
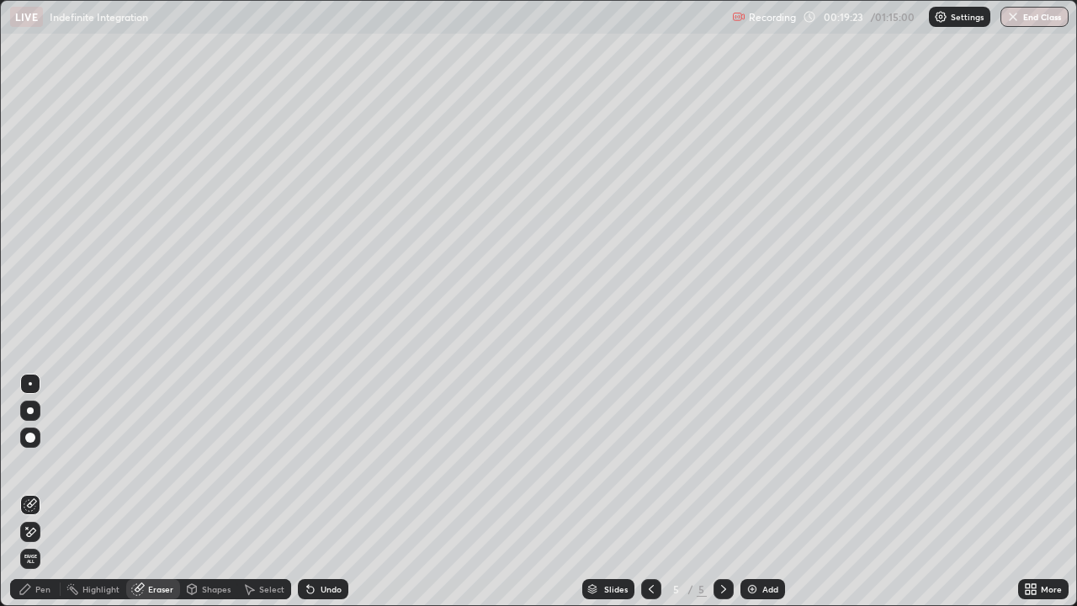
click at [40, 491] on div "Pen" at bounding box center [35, 589] width 50 height 20
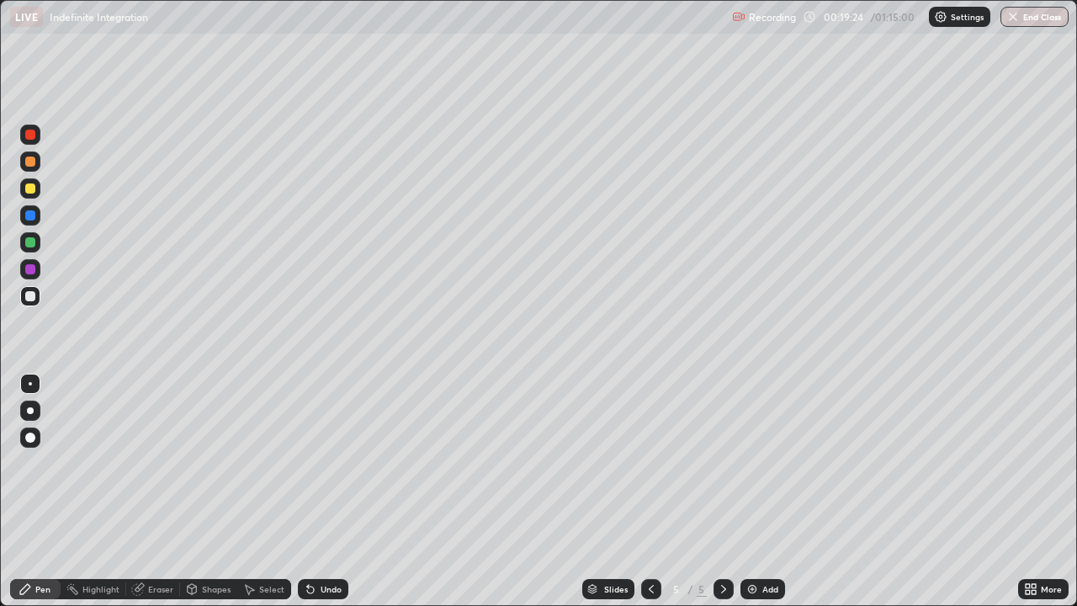
click at [32, 303] on div at bounding box center [30, 296] width 20 height 20
click at [29, 299] on div at bounding box center [30, 296] width 10 height 10
click at [641, 491] on div at bounding box center [651, 589] width 20 height 20
click at [642, 491] on div at bounding box center [651, 589] width 20 height 20
click at [726, 491] on icon at bounding box center [723, 588] width 13 height 13
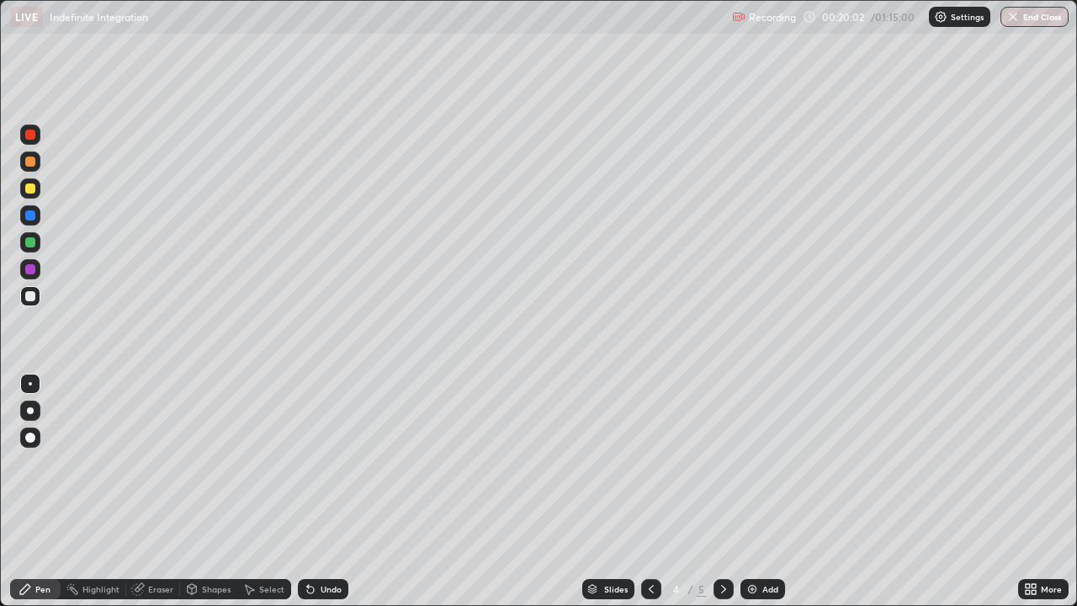
click at [721, 491] on div at bounding box center [724, 589] width 20 height 20
click at [29, 302] on div at bounding box center [30, 296] width 20 height 20
click at [33, 190] on div at bounding box center [30, 188] width 10 height 10
click at [35, 294] on div at bounding box center [30, 296] width 10 height 10
click at [38, 191] on div at bounding box center [30, 188] width 20 height 20
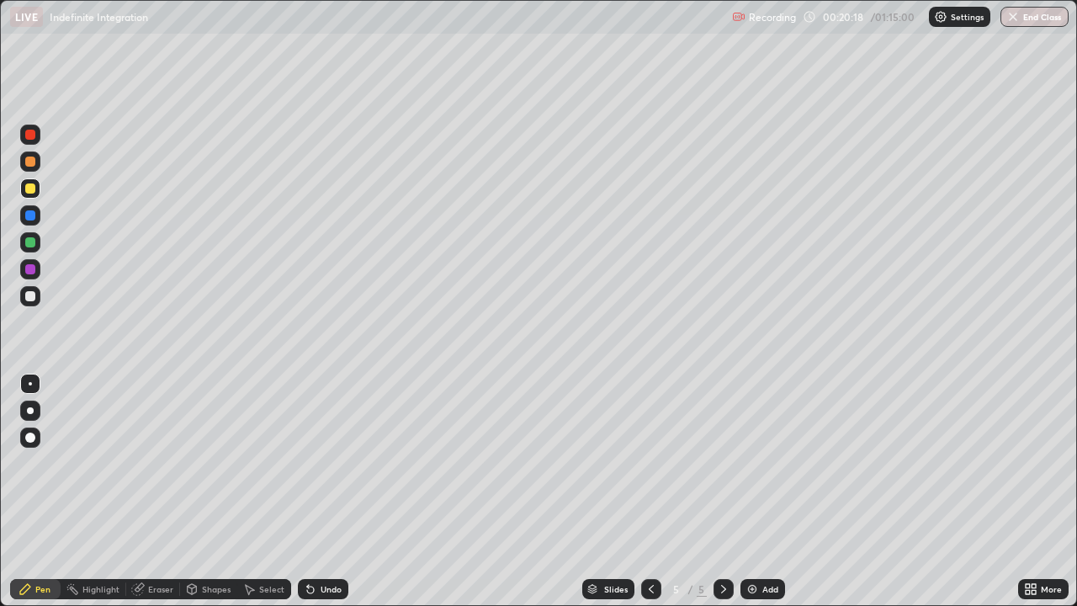
click at [34, 166] on div at bounding box center [30, 161] width 20 height 20
click at [30, 297] on div at bounding box center [30, 296] width 10 height 10
click at [29, 294] on div at bounding box center [30, 296] width 10 height 10
click at [152, 491] on div "Eraser" at bounding box center [153, 589] width 54 height 20
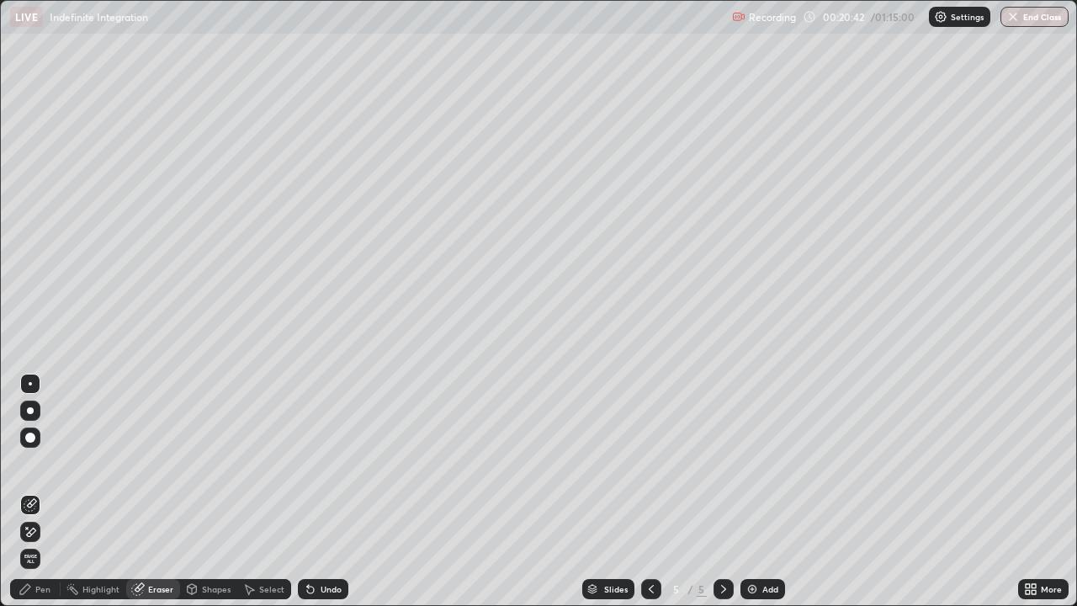
click at [57, 491] on div "Pen" at bounding box center [35, 589] width 50 height 20
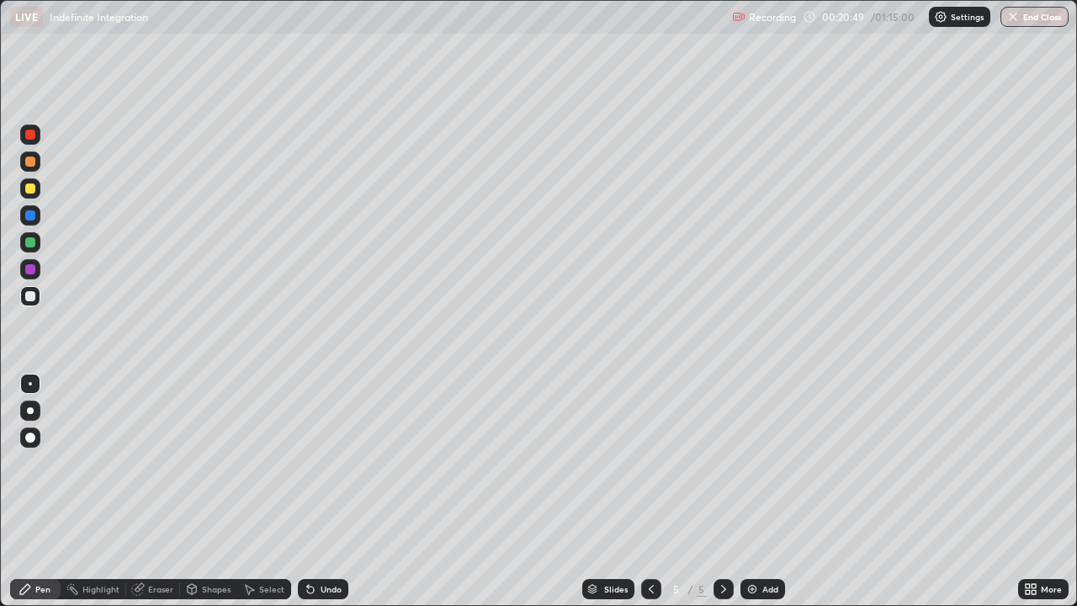
click at [37, 189] on div at bounding box center [30, 188] width 20 height 20
click at [37, 248] on div at bounding box center [30, 242] width 20 height 20
click at [31, 294] on div at bounding box center [30, 296] width 10 height 10
click at [25, 303] on div at bounding box center [30, 296] width 20 height 20
click at [22, 302] on div at bounding box center [30, 296] width 20 height 20
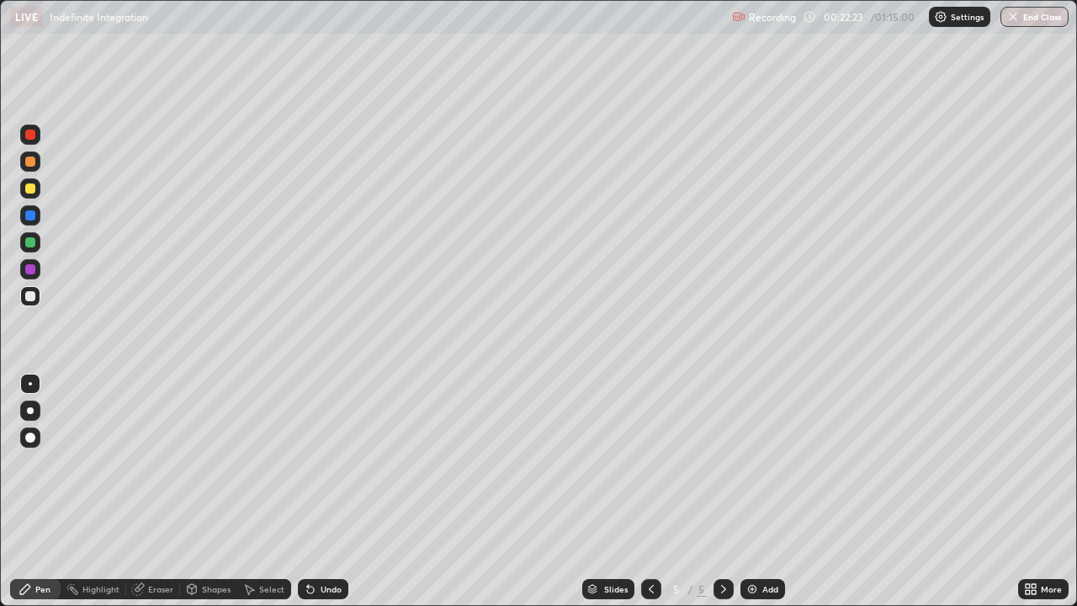
click at [30, 189] on div at bounding box center [30, 188] width 10 height 10
click at [27, 293] on div at bounding box center [30, 296] width 10 height 10
click at [646, 491] on div at bounding box center [651, 589] width 20 height 20
click at [718, 491] on icon at bounding box center [723, 588] width 13 height 13
click at [757, 491] on img at bounding box center [752, 588] width 13 height 13
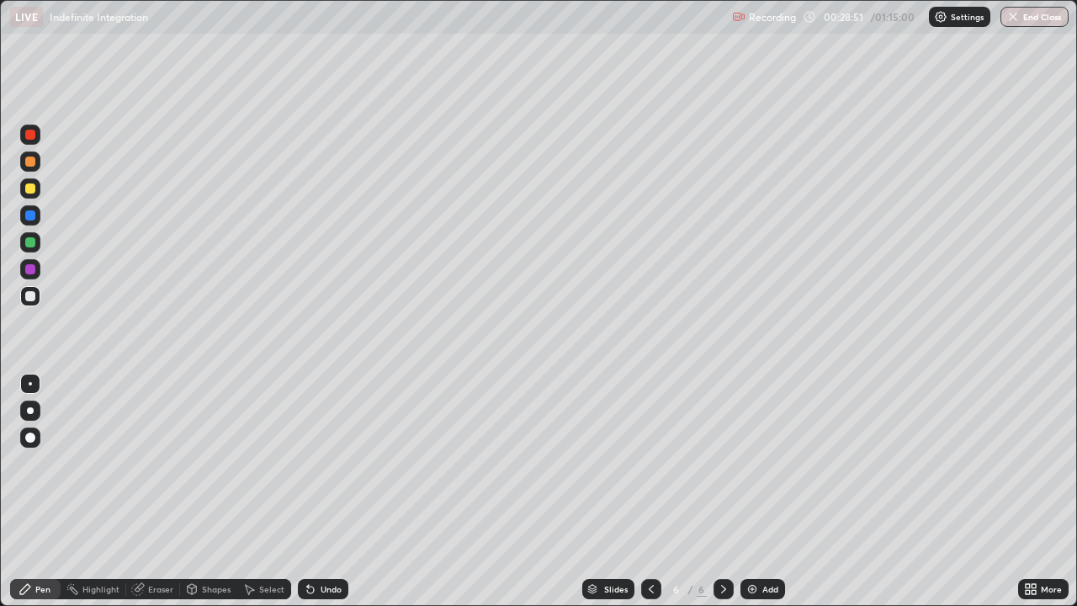
click at [29, 299] on div at bounding box center [30, 296] width 10 height 10
click at [650, 491] on icon at bounding box center [651, 588] width 13 height 13
click at [643, 491] on div at bounding box center [651, 589] width 20 height 20
click at [719, 491] on div at bounding box center [724, 589] width 20 height 20
click at [722, 491] on icon at bounding box center [723, 588] width 13 height 13
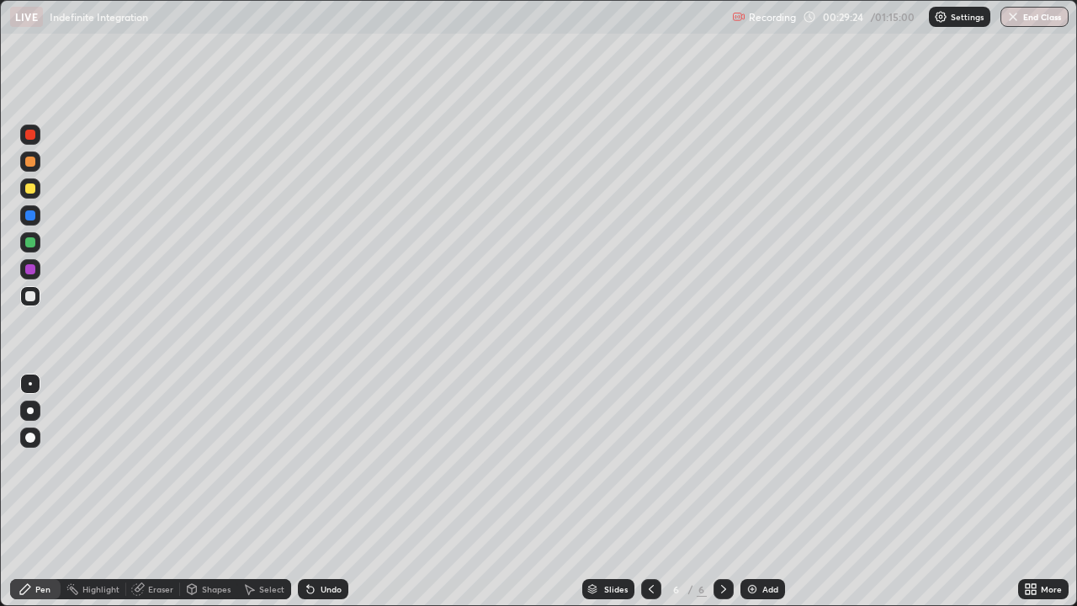
click at [29, 299] on div at bounding box center [30, 296] width 10 height 10
click at [30, 186] on div at bounding box center [30, 188] width 10 height 10
click at [27, 219] on div at bounding box center [30, 215] width 10 height 10
click at [29, 296] on div at bounding box center [30, 296] width 10 height 10
click at [28, 157] on div at bounding box center [30, 162] width 10 height 10
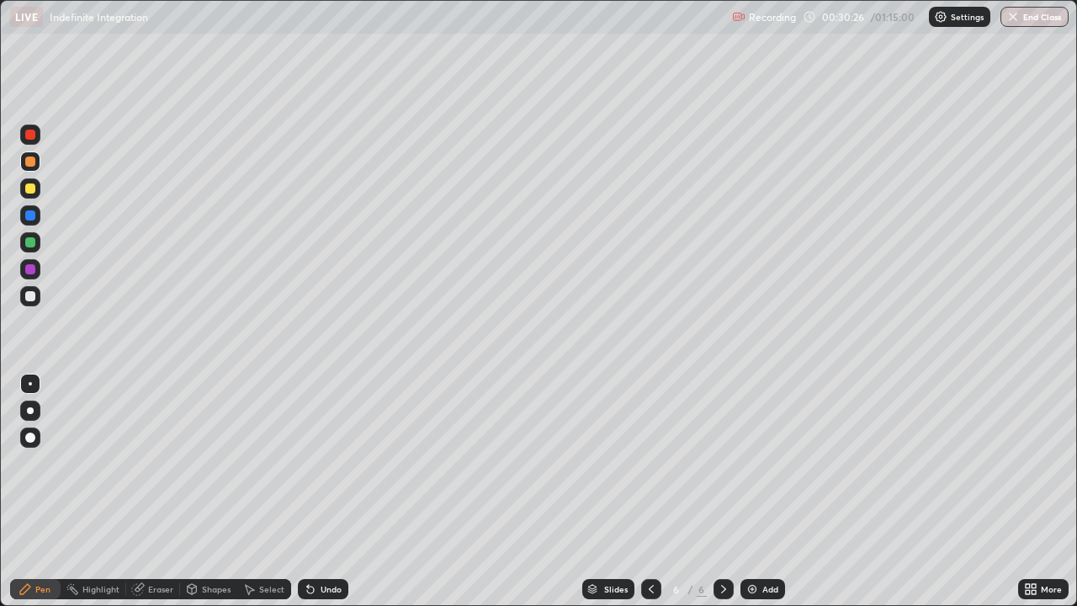
click at [29, 268] on div at bounding box center [30, 269] width 10 height 10
click at [146, 491] on div "Eraser" at bounding box center [153, 589] width 54 height 20
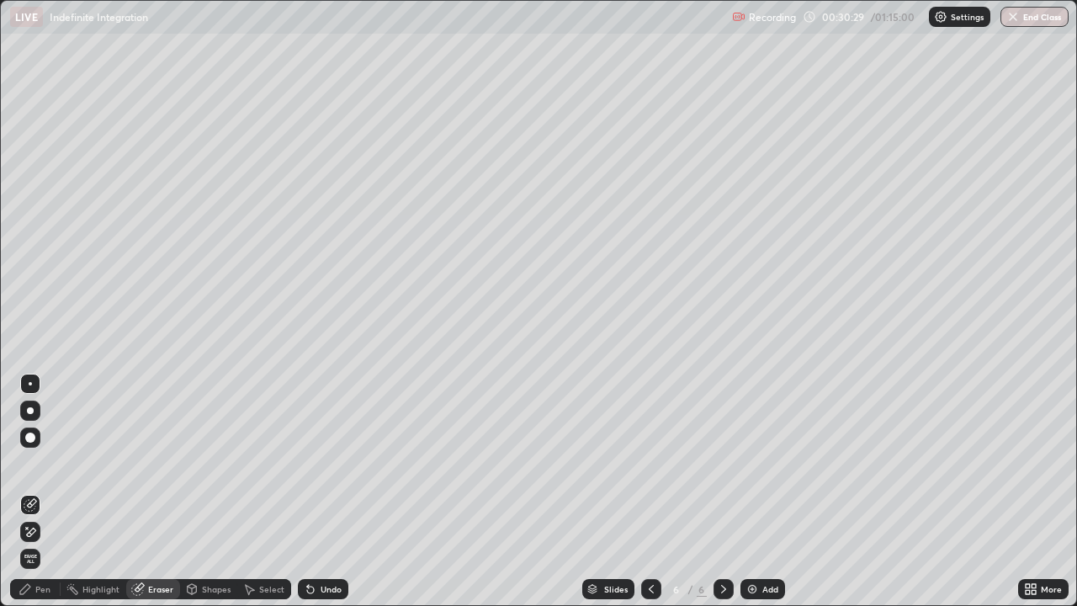
click at [40, 491] on div "Pen" at bounding box center [35, 589] width 50 height 20
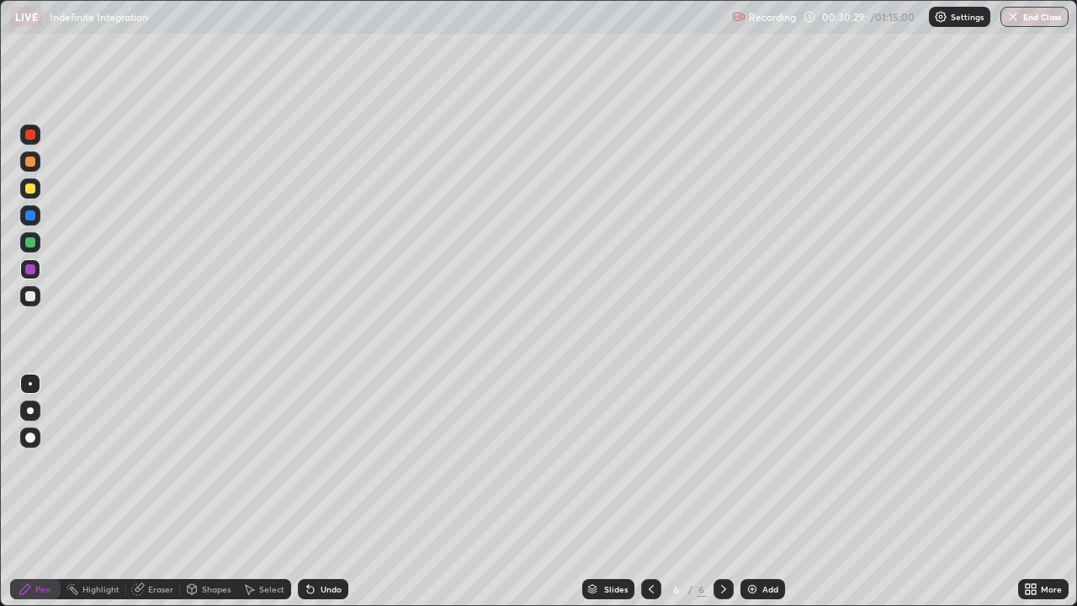
click at [28, 187] on div at bounding box center [30, 188] width 10 height 10
click at [29, 296] on div at bounding box center [30, 296] width 10 height 10
click at [167, 491] on div "Eraser" at bounding box center [160, 589] width 25 height 8
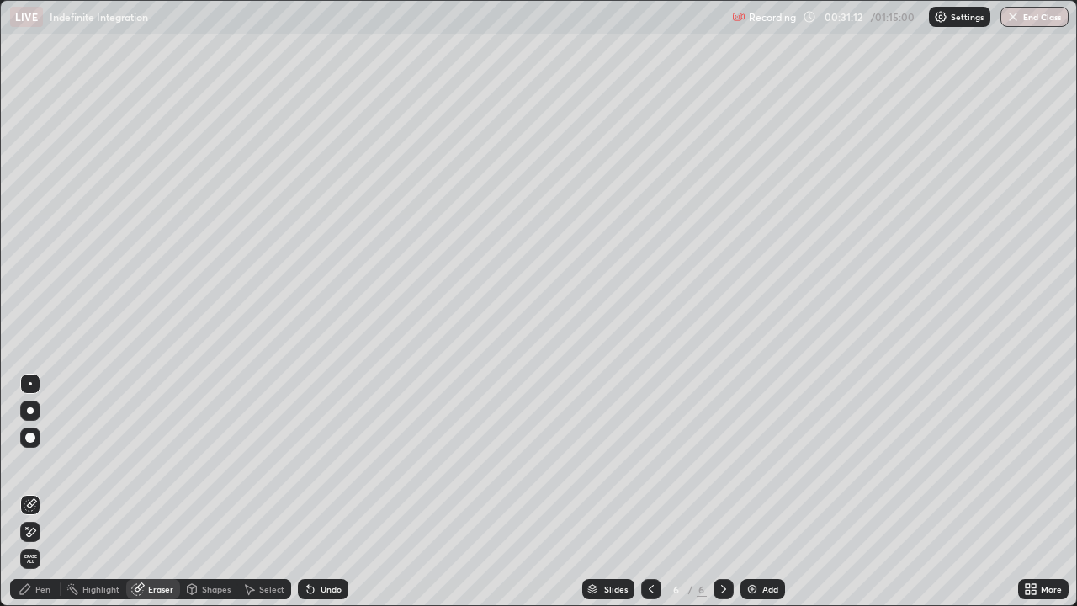
click at [39, 491] on div "Pen" at bounding box center [42, 589] width 15 height 8
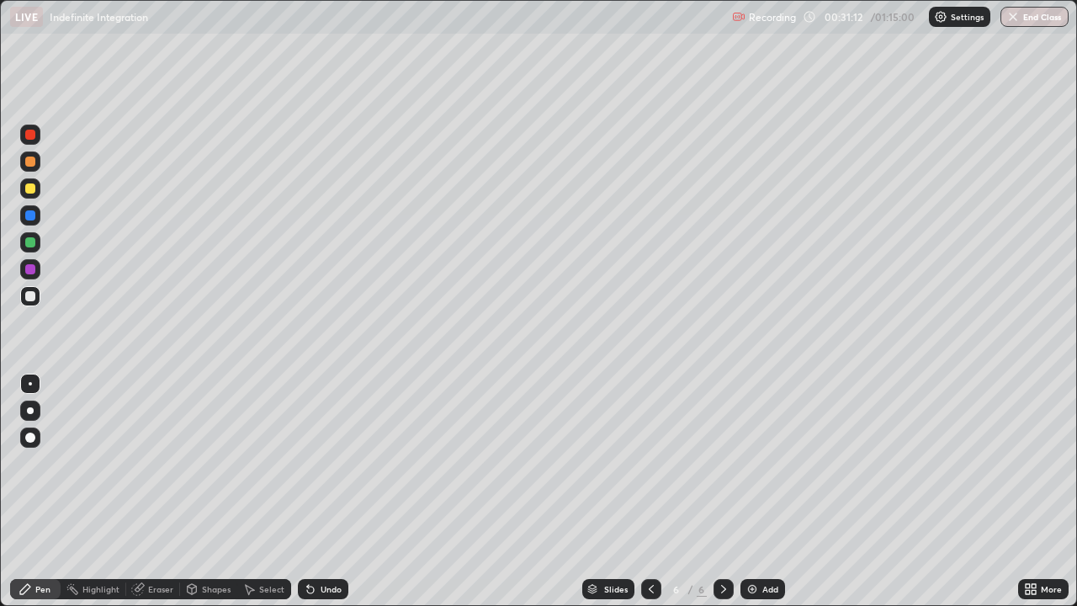
click at [38, 299] on div at bounding box center [30, 296] width 20 height 20
click at [38, 242] on div at bounding box center [30, 242] width 20 height 20
click at [31, 296] on div at bounding box center [30, 296] width 10 height 10
click at [33, 215] on div at bounding box center [30, 215] width 10 height 10
click at [29, 295] on div at bounding box center [30, 296] width 10 height 10
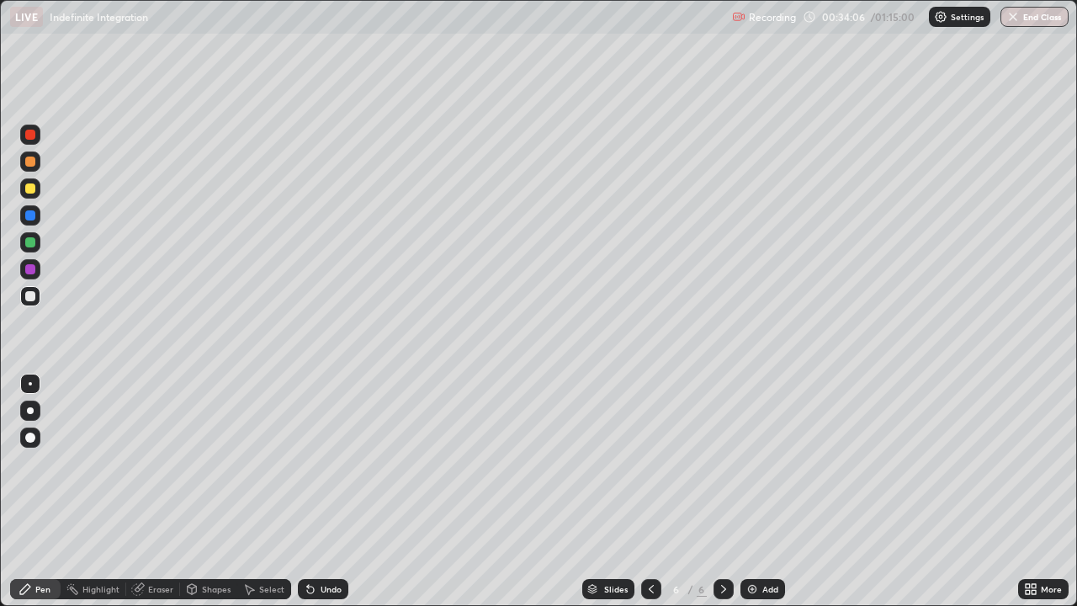
click at [28, 270] on div at bounding box center [30, 269] width 10 height 10
click at [27, 300] on div at bounding box center [30, 296] width 10 height 10
click at [750, 491] on img at bounding box center [752, 588] width 13 height 13
click at [30, 293] on div at bounding box center [30, 296] width 10 height 10
click at [29, 186] on div at bounding box center [30, 188] width 10 height 10
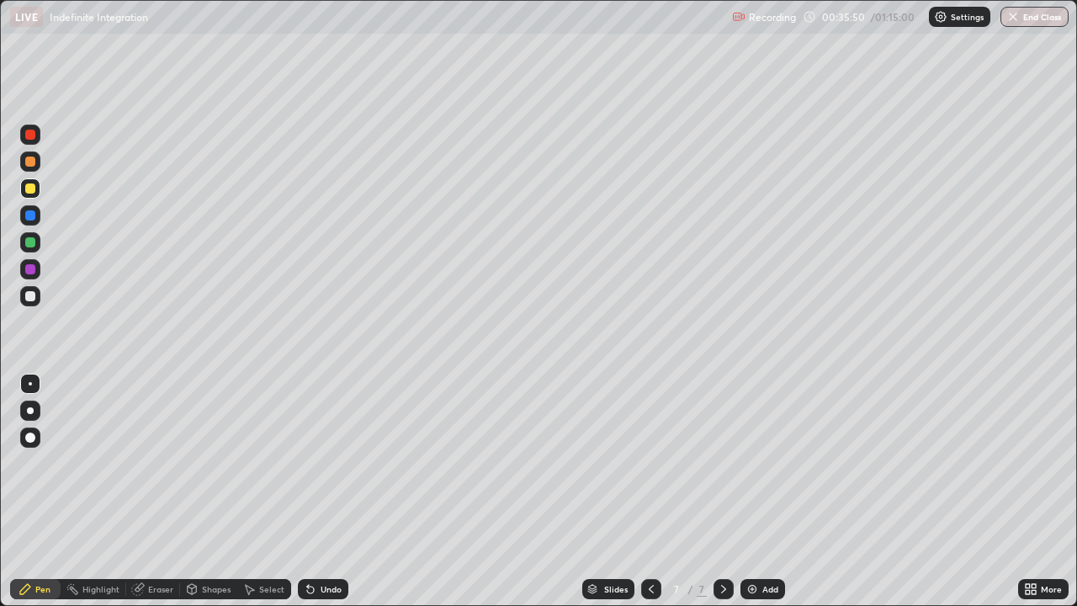
click at [32, 300] on div at bounding box center [30, 296] width 10 height 10
click at [33, 241] on div at bounding box center [30, 242] width 10 height 10
click at [32, 299] on div at bounding box center [30, 296] width 10 height 10
click at [645, 491] on div at bounding box center [651, 589] width 20 height 20
click at [714, 491] on div at bounding box center [724, 589] width 20 height 20
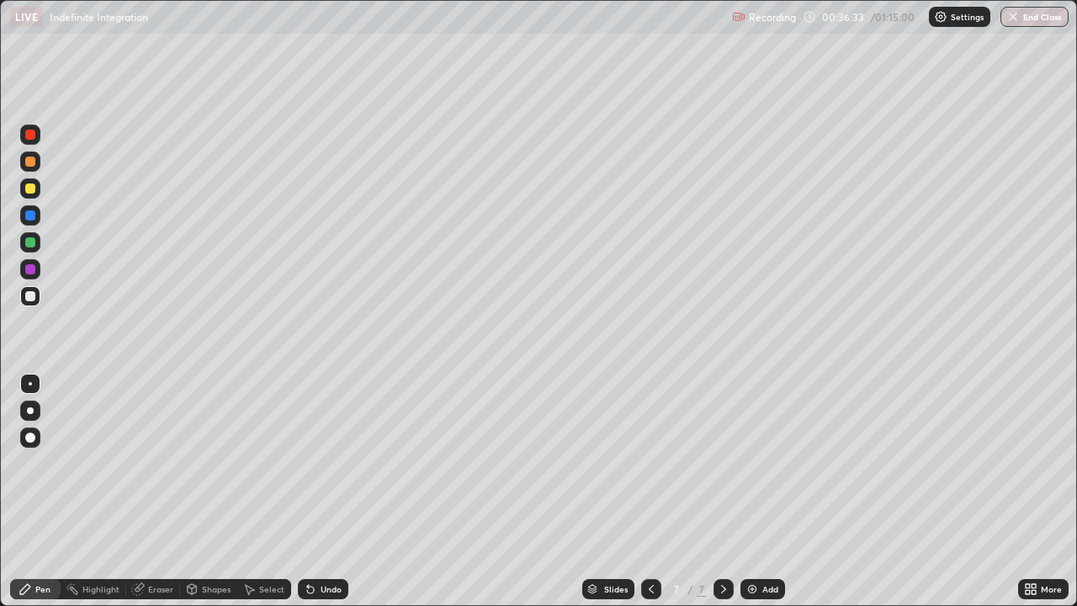
click at [29, 243] on div at bounding box center [30, 242] width 10 height 10
click at [34, 268] on div at bounding box center [30, 269] width 10 height 10
click at [34, 298] on div at bounding box center [30, 296] width 10 height 10
click at [30, 194] on div at bounding box center [30, 188] width 20 height 20
click at [31, 296] on div at bounding box center [30, 296] width 10 height 10
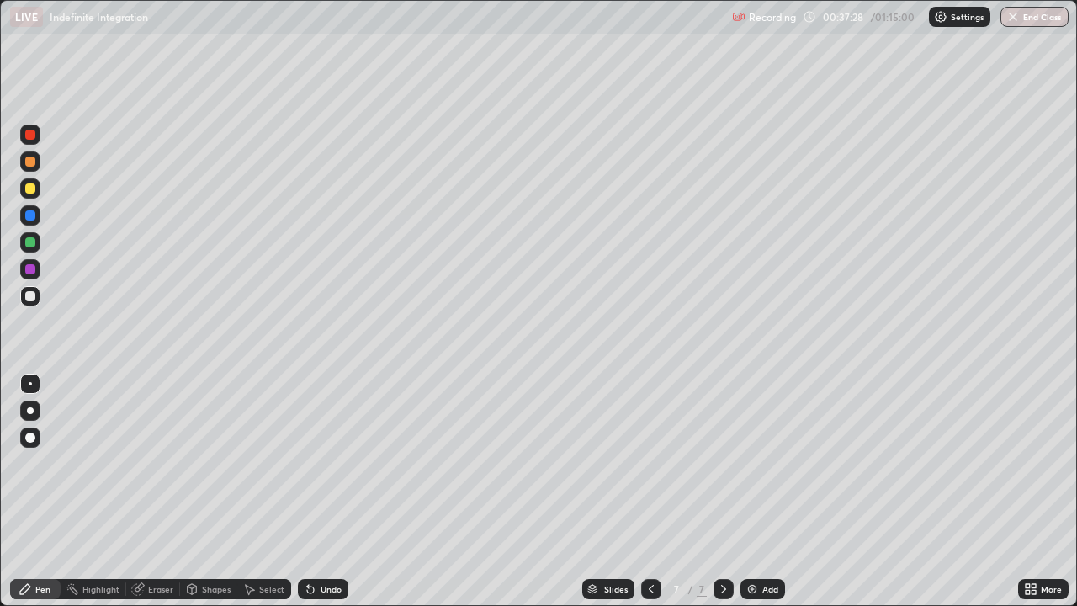
click at [39, 164] on div at bounding box center [30, 161] width 20 height 20
click at [36, 301] on div at bounding box center [30, 296] width 20 height 20
click at [31, 296] on div at bounding box center [30, 296] width 10 height 10
click at [29, 300] on div at bounding box center [30, 296] width 10 height 10
click at [167, 491] on div "Eraser" at bounding box center [160, 589] width 25 height 8
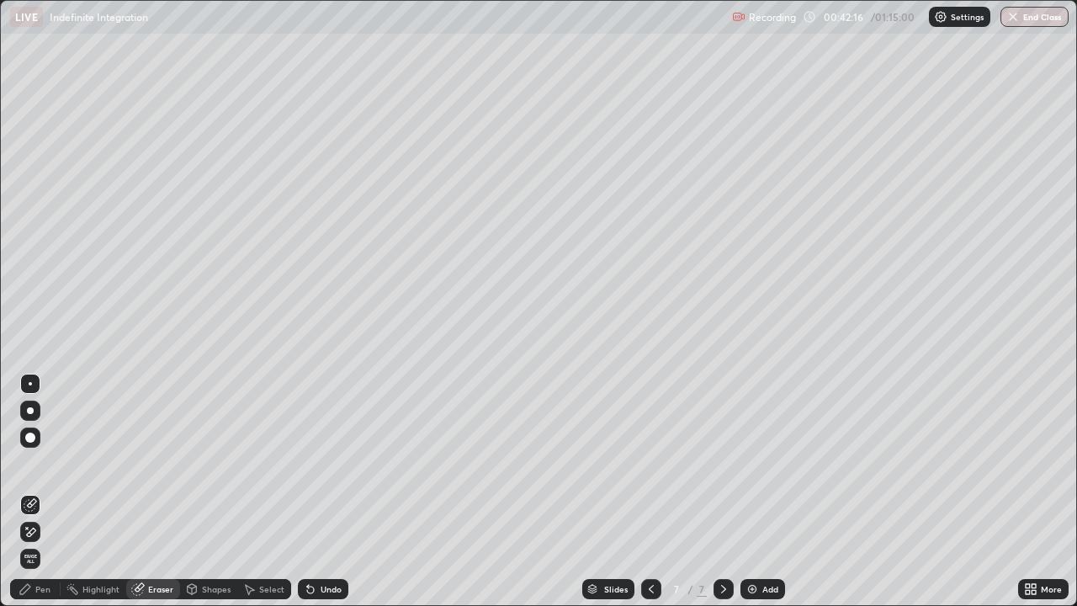
click at [33, 491] on div "Pen" at bounding box center [35, 589] width 50 height 20
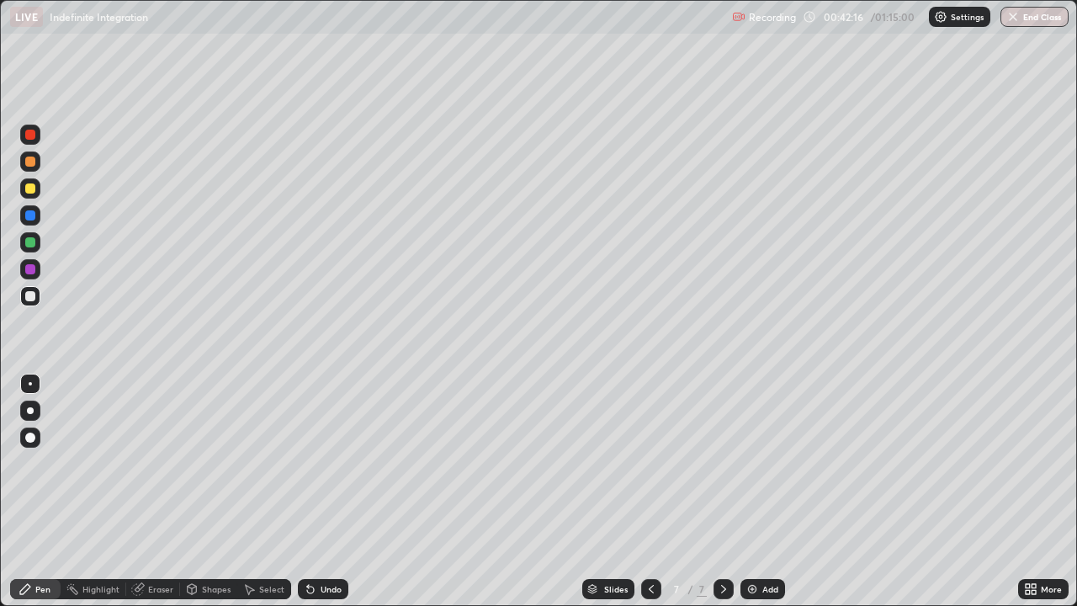
click at [35, 289] on div at bounding box center [30, 296] width 20 height 20
click at [26, 300] on div at bounding box center [30, 296] width 10 height 10
click at [751, 491] on div "Add" at bounding box center [763, 589] width 45 height 20
click at [34, 297] on div at bounding box center [30, 296] width 10 height 10
click at [641, 491] on div at bounding box center [651, 589] width 20 height 20
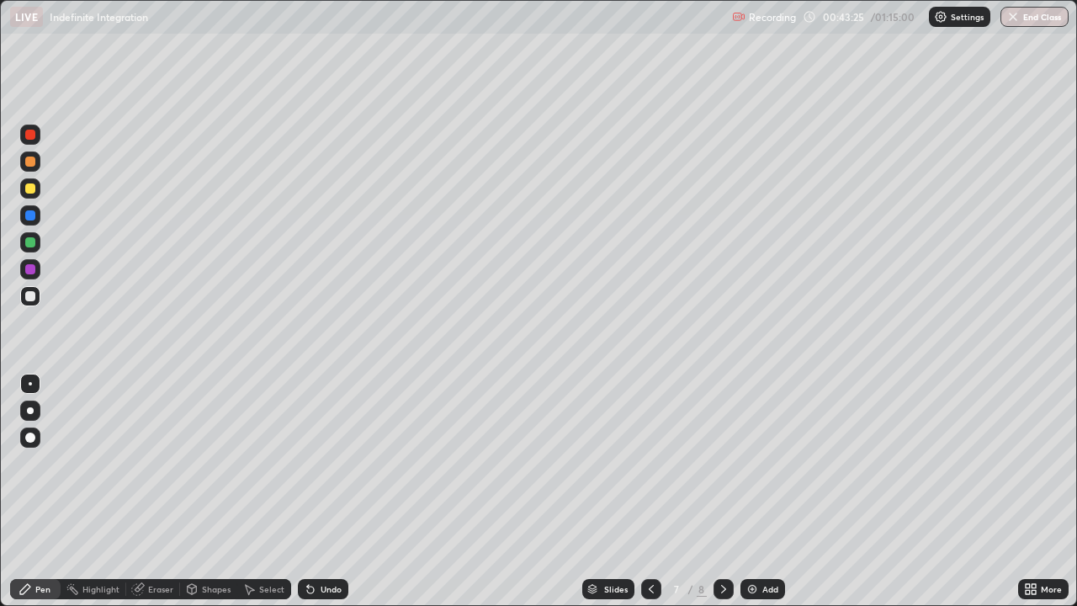
click at [722, 491] on icon at bounding box center [723, 588] width 13 height 13
click at [33, 240] on div at bounding box center [30, 242] width 10 height 10
click at [649, 491] on icon at bounding box center [651, 589] width 5 height 8
click at [723, 491] on icon at bounding box center [723, 589] width 5 height 8
click at [35, 276] on div at bounding box center [30, 269] width 20 height 20
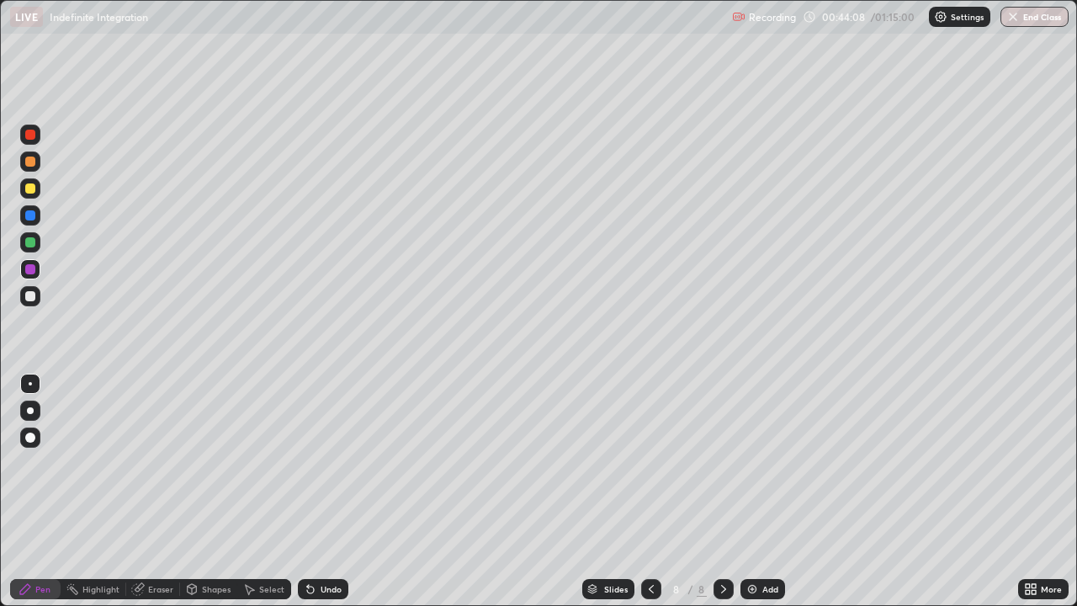
click at [35, 243] on div at bounding box center [30, 242] width 10 height 10
click at [32, 166] on div at bounding box center [30, 162] width 10 height 10
click at [29, 247] on div at bounding box center [30, 242] width 10 height 10
click at [37, 299] on div at bounding box center [30, 296] width 20 height 20
click at [38, 215] on div at bounding box center [30, 215] width 20 height 20
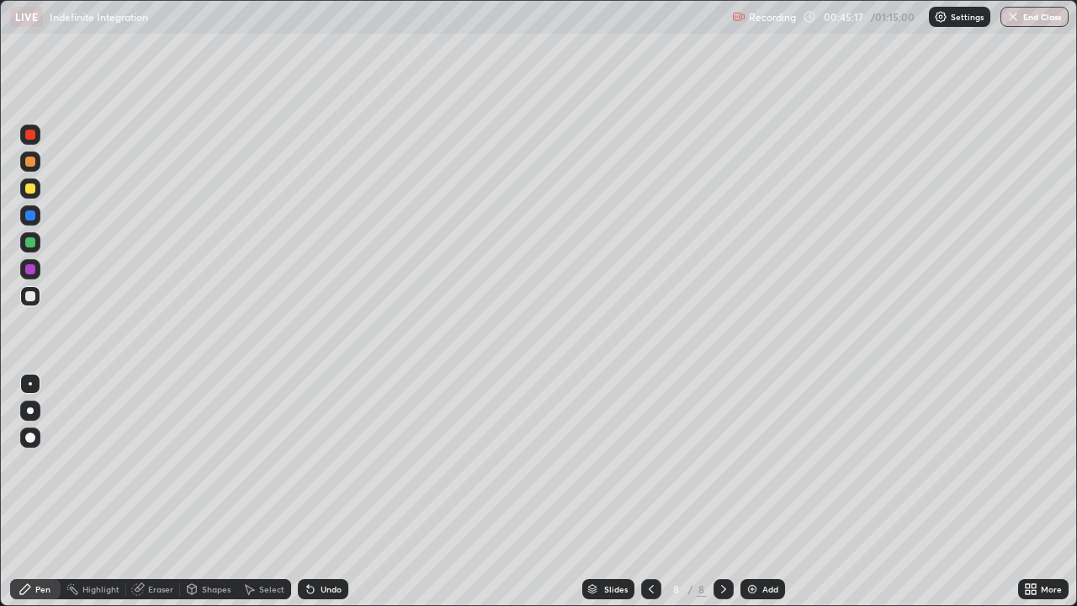
click at [36, 215] on div at bounding box center [30, 215] width 20 height 20
click at [34, 242] on div at bounding box center [30, 242] width 10 height 10
click at [36, 220] on div at bounding box center [30, 215] width 20 height 20
click at [32, 189] on div at bounding box center [30, 188] width 10 height 10
click at [753, 491] on img at bounding box center [752, 588] width 13 height 13
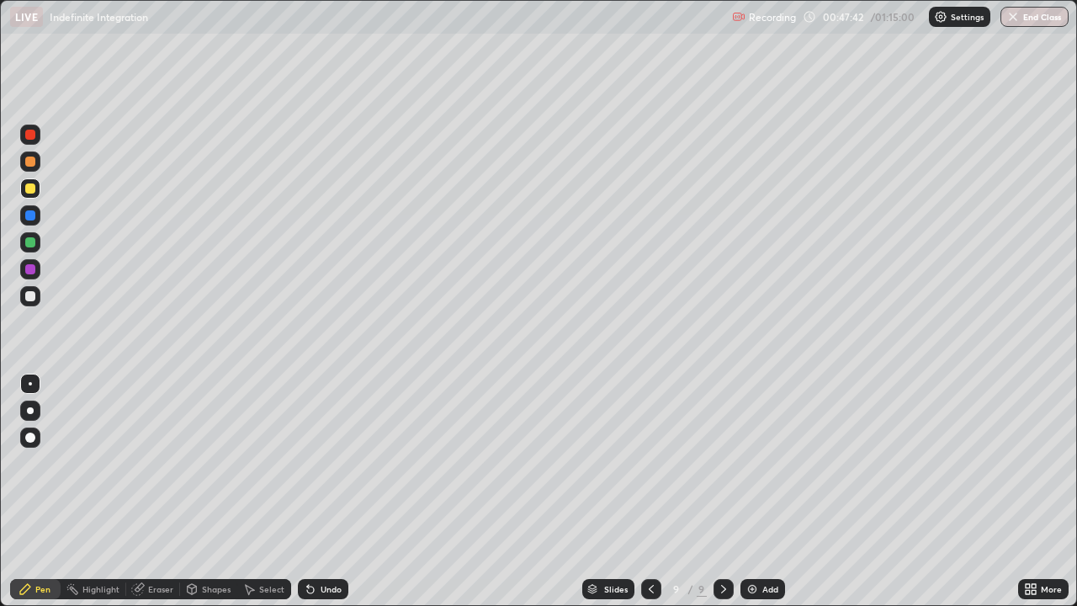
click at [30, 161] on div at bounding box center [30, 162] width 10 height 10
click at [29, 295] on div at bounding box center [30, 296] width 10 height 10
click at [29, 296] on div at bounding box center [30, 296] width 10 height 10
click at [29, 299] on div at bounding box center [30, 296] width 10 height 10
click at [151, 491] on div "Eraser" at bounding box center [160, 589] width 25 height 8
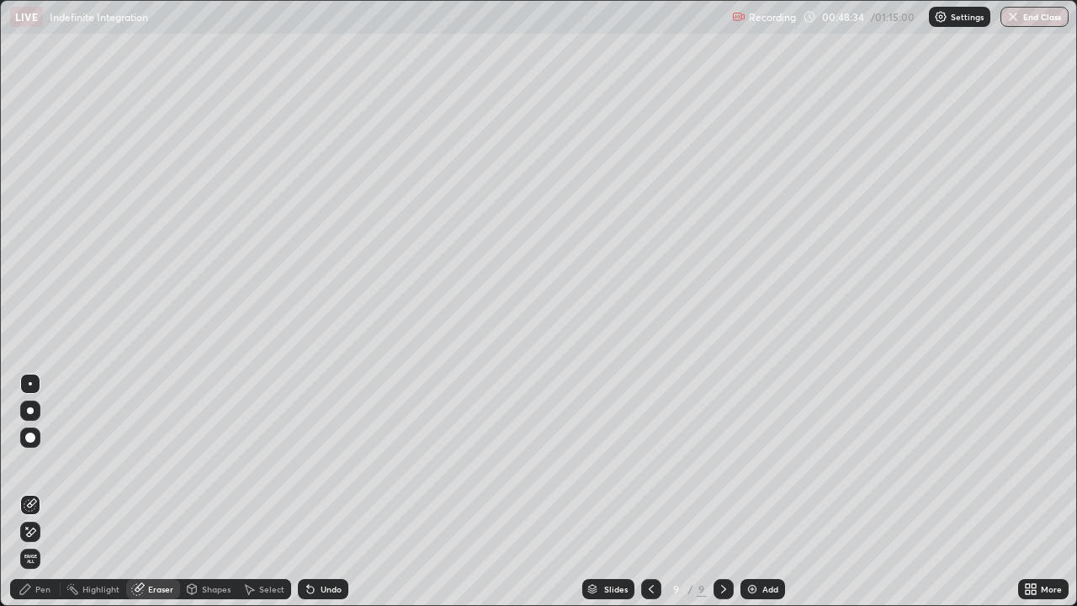
click at [50, 491] on div "Pen" at bounding box center [35, 589] width 50 height 20
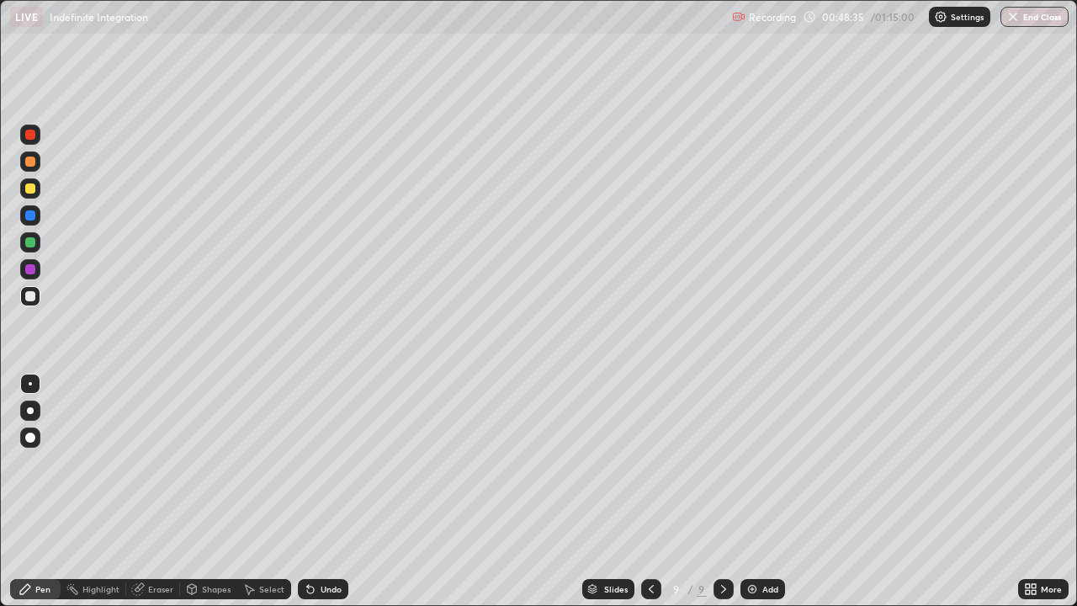
click at [29, 297] on div at bounding box center [30, 296] width 10 height 10
click at [29, 295] on div at bounding box center [30, 296] width 10 height 10
click at [29, 242] on div at bounding box center [30, 242] width 10 height 10
click at [27, 299] on div at bounding box center [30, 296] width 10 height 10
click at [163, 491] on div "Eraser" at bounding box center [153, 589] width 54 height 20
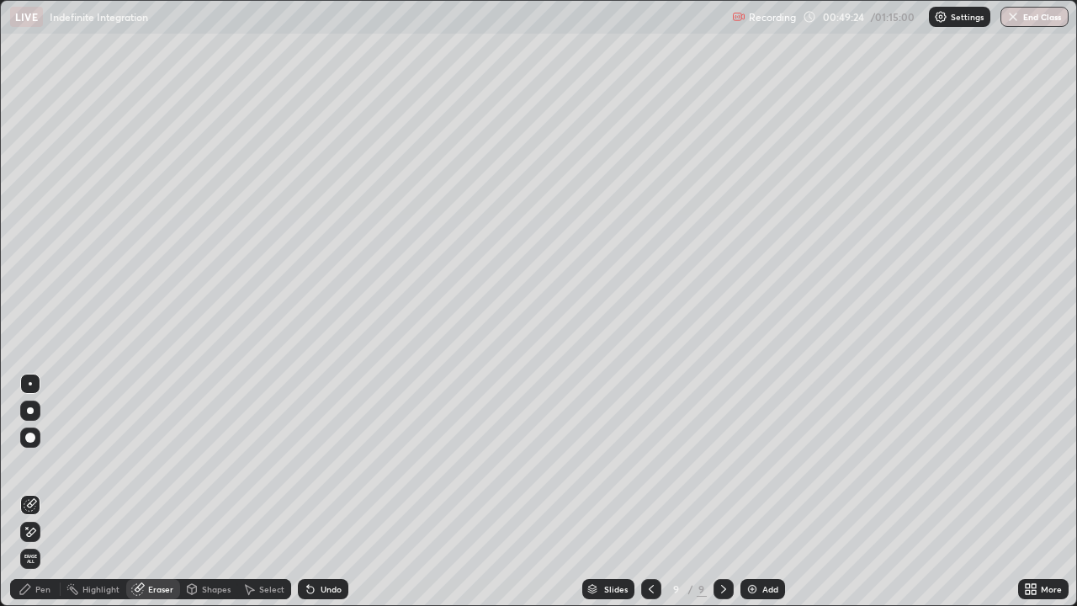
click at [46, 491] on div "Pen" at bounding box center [35, 589] width 50 height 20
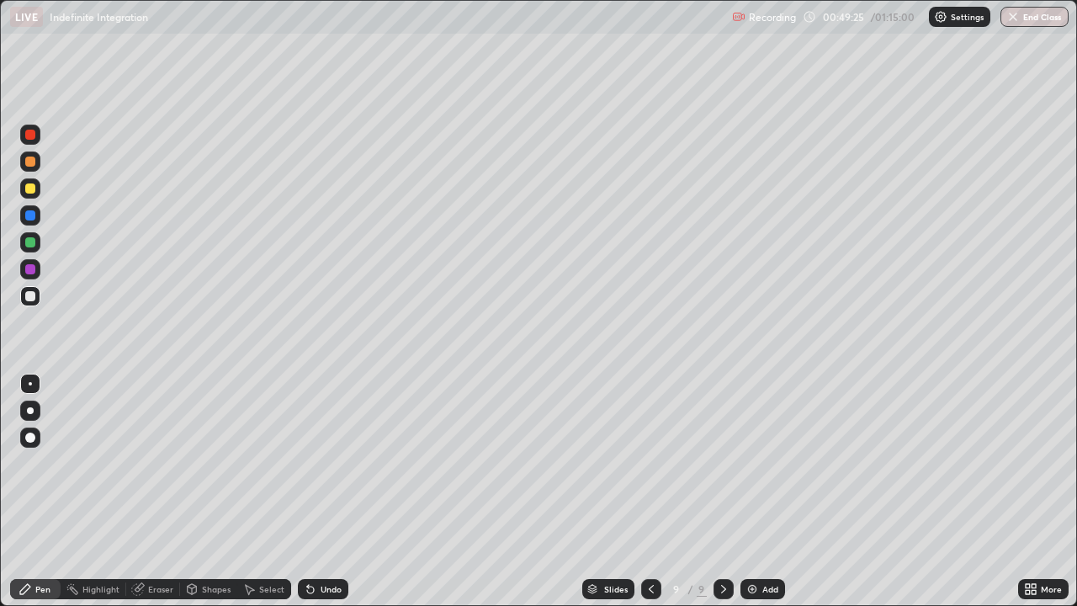
click at [32, 303] on div at bounding box center [30, 296] width 20 height 20
click at [39, 295] on div at bounding box center [30, 296] width 20 height 20
click at [159, 491] on div "Eraser" at bounding box center [160, 589] width 25 height 8
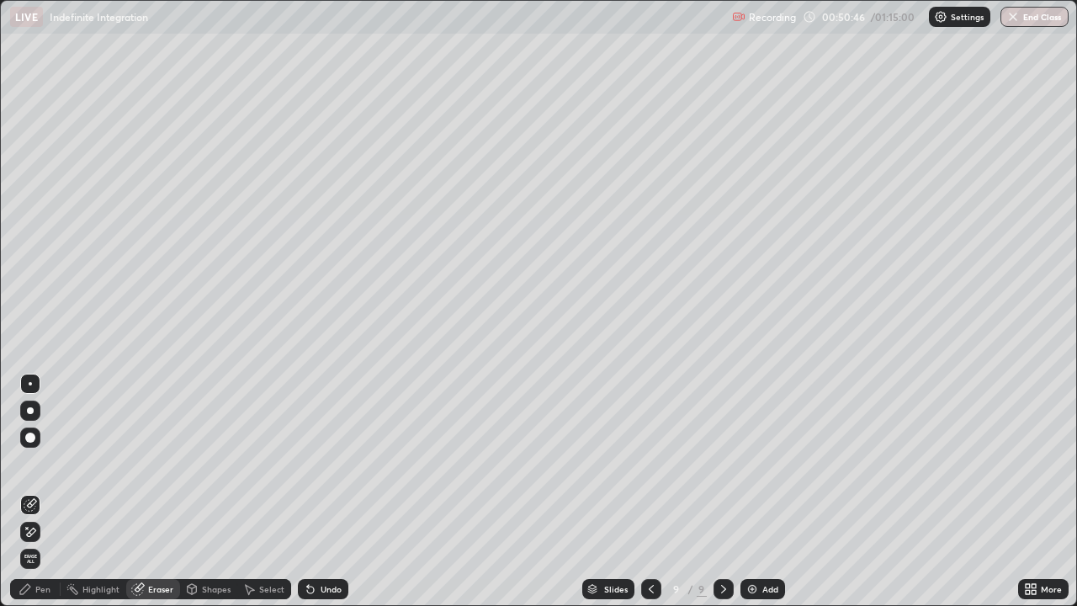
click at [43, 491] on div "Pen" at bounding box center [35, 589] width 50 height 20
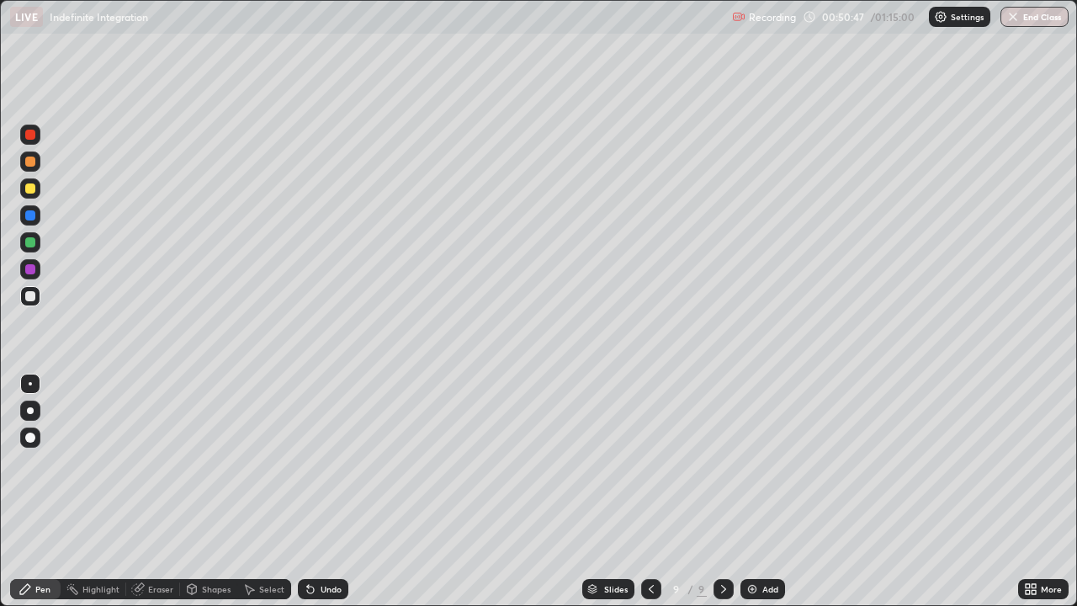
click at [32, 296] on div at bounding box center [30, 296] width 10 height 10
click at [32, 269] on div at bounding box center [30, 269] width 10 height 10
click at [165, 491] on div "Eraser" at bounding box center [160, 589] width 25 height 8
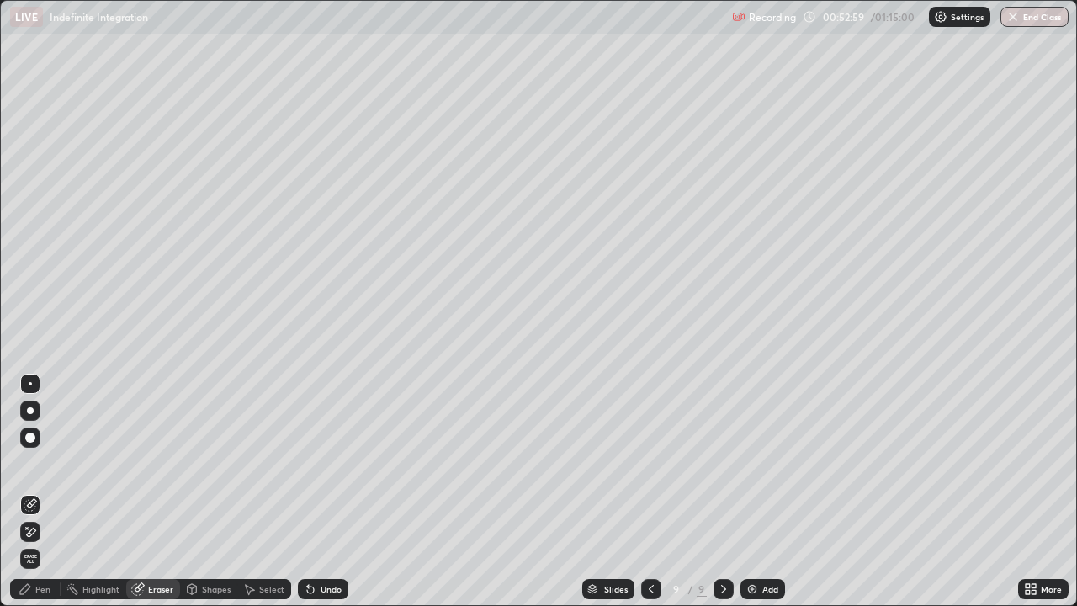
click at [53, 491] on div "Pen" at bounding box center [35, 589] width 50 height 20
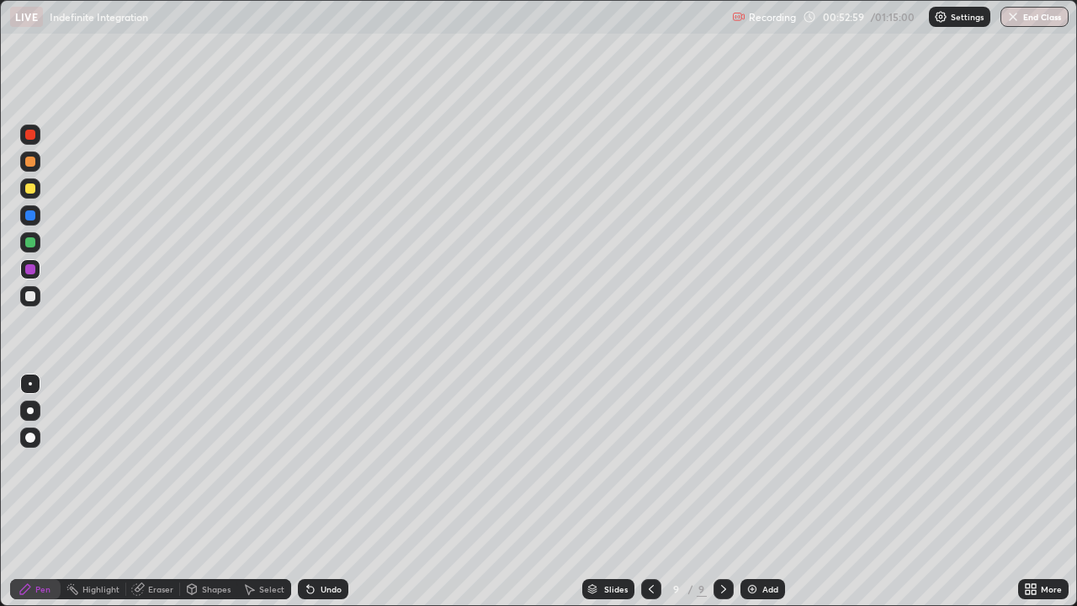
click at [37, 189] on div at bounding box center [30, 188] width 20 height 20
click at [32, 295] on div at bounding box center [30, 296] width 10 height 10
click at [30, 297] on div at bounding box center [30, 296] width 10 height 10
click at [29, 186] on div at bounding box center [30, 188] width 10 height 10
click at [31, 296] on div at bounding box center [30, 296] width 10 height 10
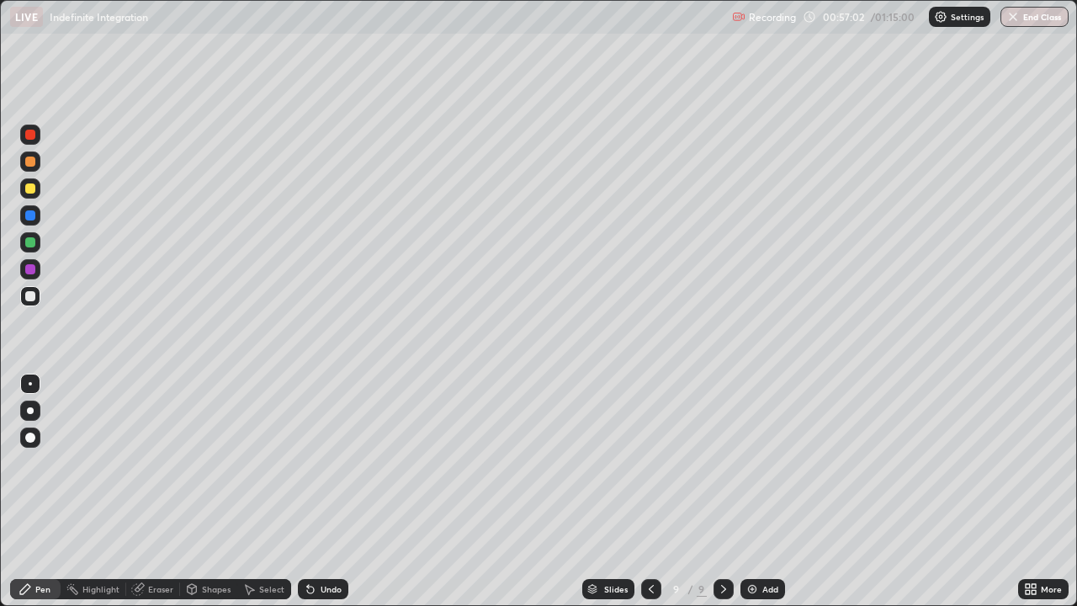
click at [34, 298] on div at bounding box center [30, 296] width 10 height 10
click at [741, 491] on div "Add" at bounding box center [763, 589] width 45 height 20
click at [30, 302] on div at bounding box center [30, 296] width 20 height 20
click at [649, 491] on icon at bounding box center [650, 588] width 13 height 13
click at [722, 491] on icon at bounding box center [723, 588] width 13 height 13
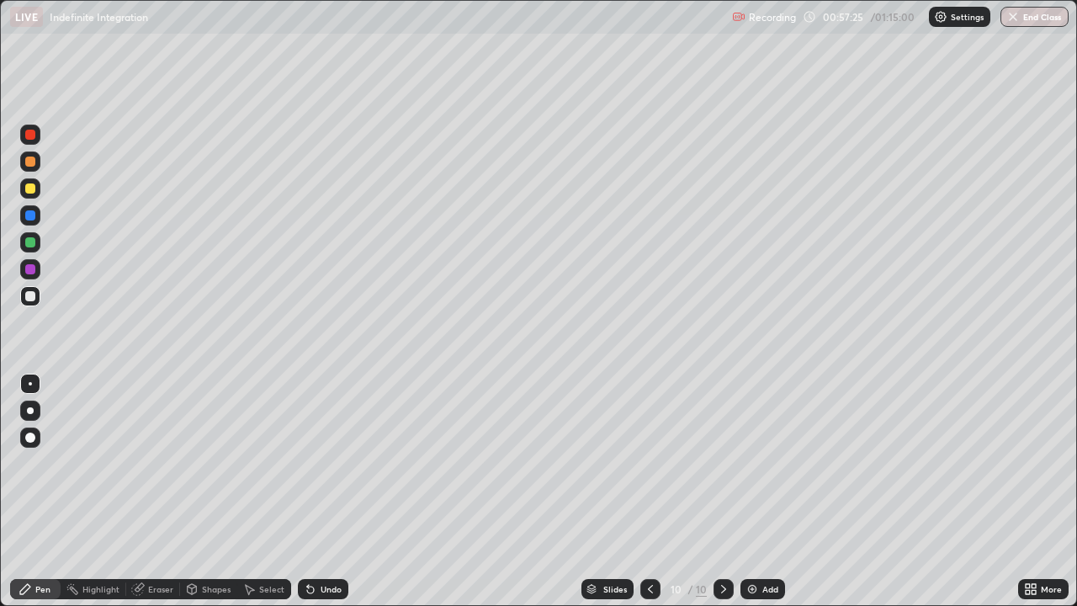
click at [649, 491] on icon at bounding box center [650, 588] width 13 height 13
click at [723, 491] on icon at bounding box center [723, 588] width 13 height 13
click at [30, 243] on div at bounding box center [30, 242] width 10 height 10
click at [27, 272] on div at bounding box center [30, 269] width 10 height 10
click at [39, 292] on div at bounding box center [30, 296] width 20 height 20
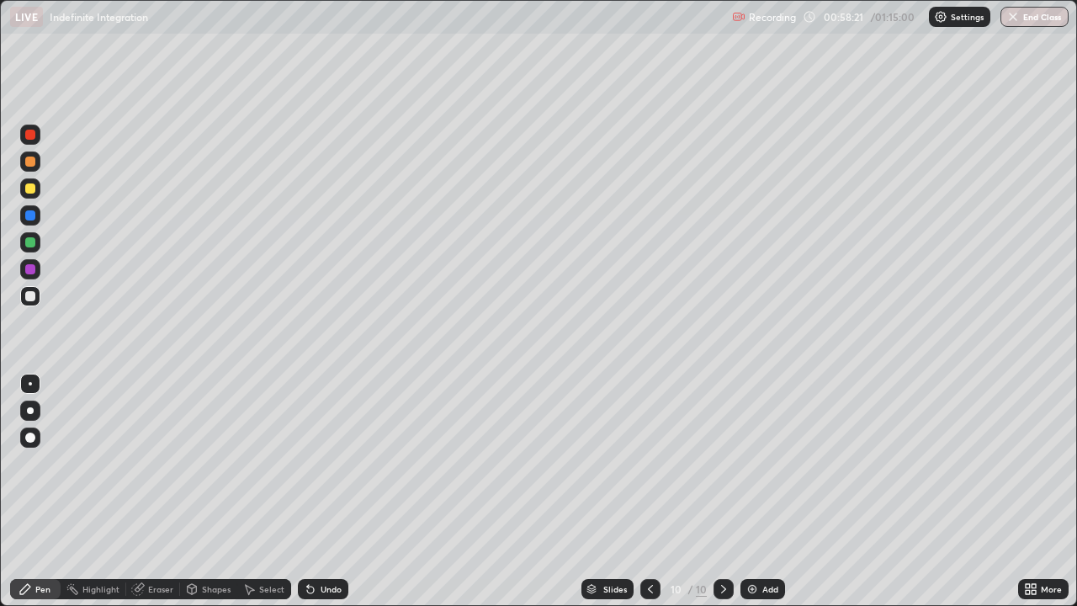
click at [29, 300] on div at bounding box center [30, 296] width 10 height 10
click at [31, 296] on div at bounding box center [30, 296] width 10 height 10
click at [29, 291] on div at bounding box center [30, 296] width 10 height 10
click at [27, 242] on div at bounding box center [30, 242] width 10 height 10
click at [31, 296] on div at bounding box center [30, 296] width 10 height 10
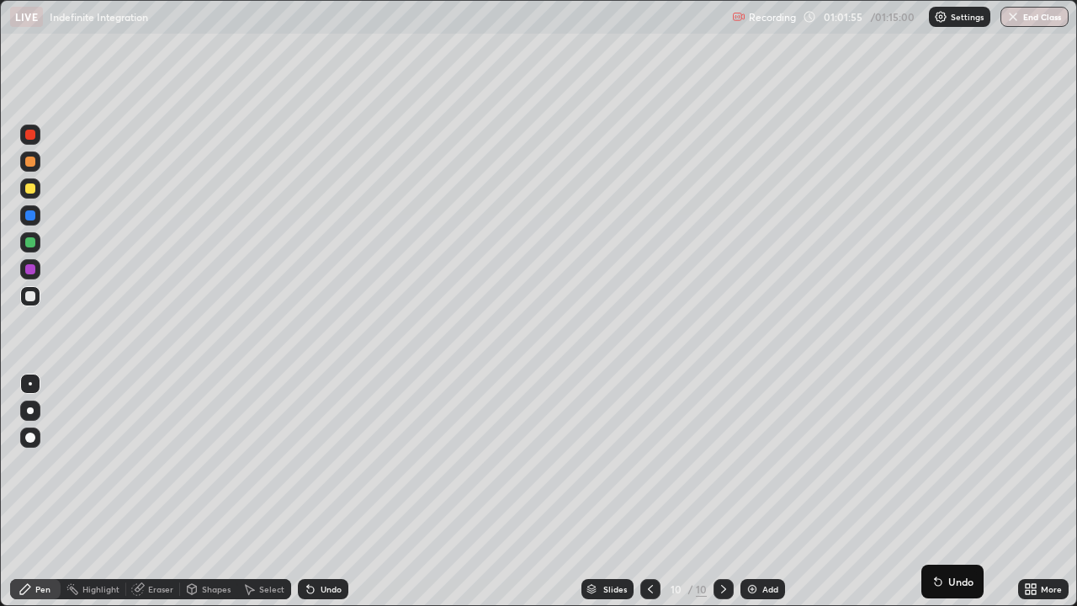
click at [951, 491] on button "Undo" at bounding box center [952, 581] width 49 height 20
click at [769, 491] on div "Add" at bounding box center [763, 589] width 45 height 20
click at [32, 297] on div at bounding box center [30, 296] width 10 height 10
click at [32, 302] on div at bounding box center [30, 296] width 20 height 20
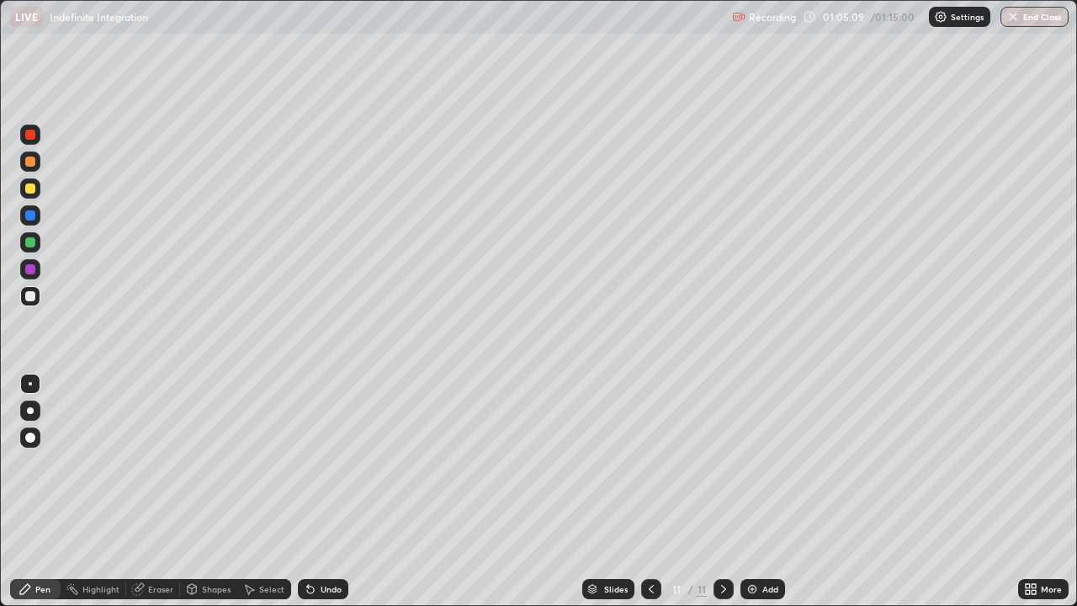
click at [159, 491] on div "Eraser" at bounding box center [153, 589] width 54 height 20
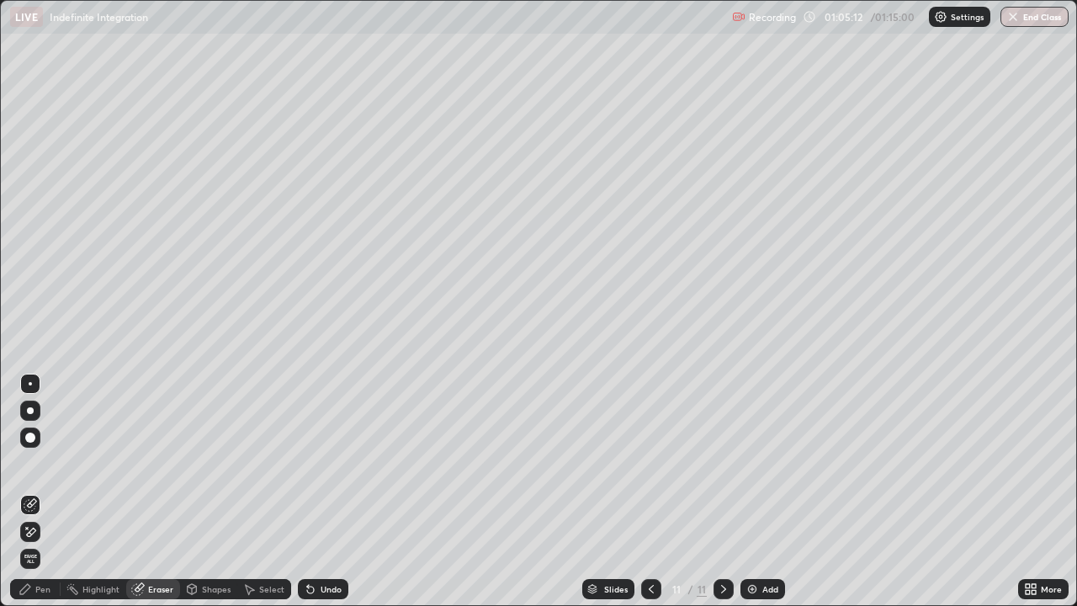
click at [37, 491] on div "Pen" at bounding box center [42, 589] width 15 height 8
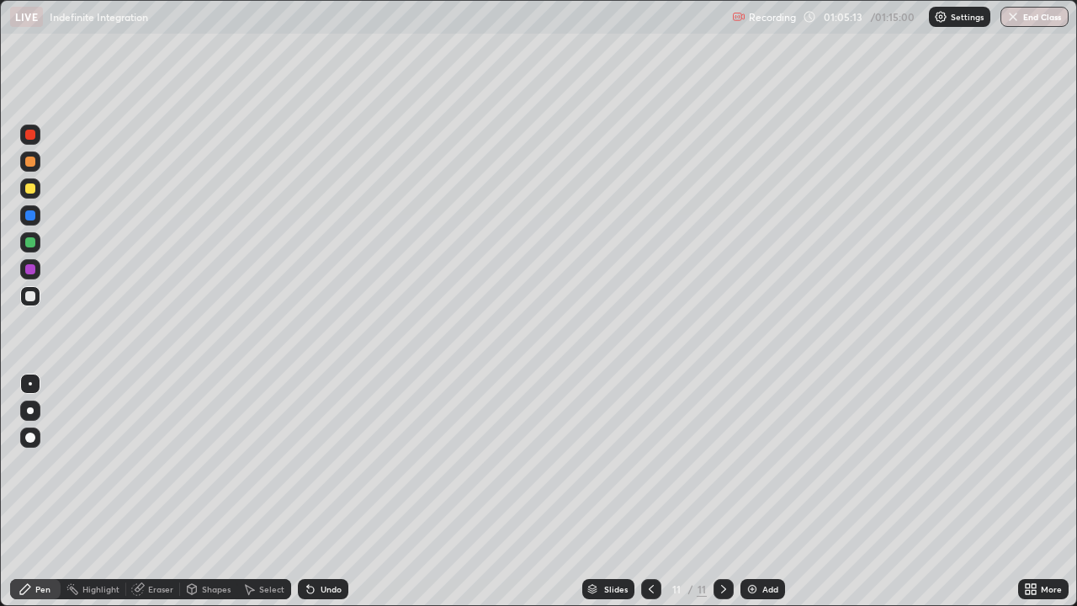
click at [33, 269] on div at bounding box center [30, 269] width 10 height 10
click at [35, 295] on div at bounding box center [30, 296] width 10 height 10
click at [32, 240] on div at bounding box center [30, 242] width 10 height 10
click at [29, 300] on div at bounding box center [30, 296] width 10 height 10
click at [37, 241] on div at bounding box center [30, 242] width 20 height 20
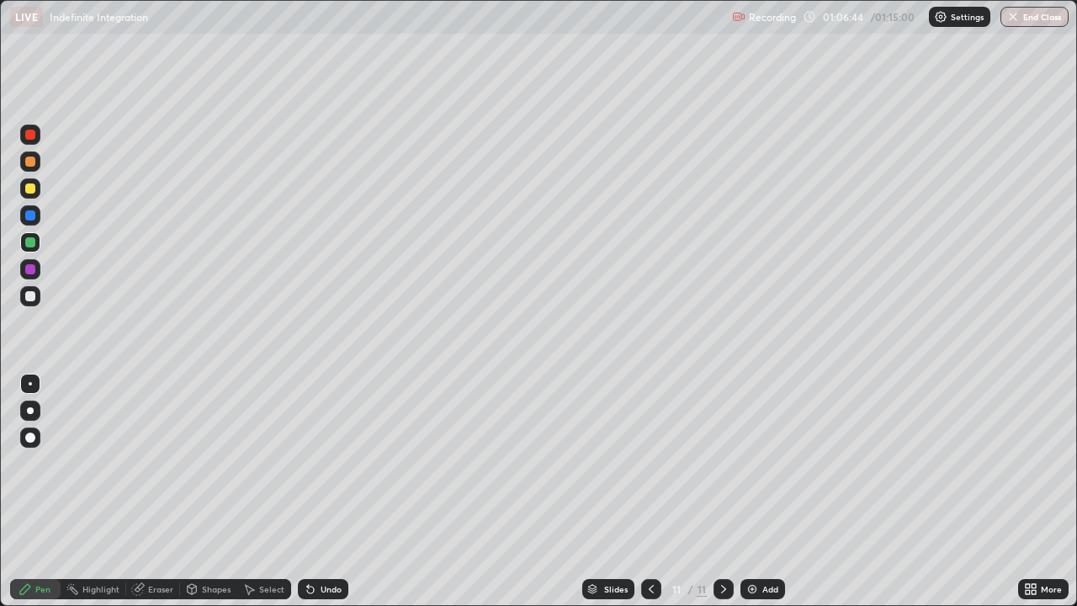
click at [37, 215] on div at bounding box center [30, 215] width 20 height 20
click at [40, 293] on div at bounding box center [30, 296] width 20 height 20
click at [770, 491] on div "Add" at bounding box center [763, 589] width 45 height 20
click at [29, 300] on div at bounding box center [30, 296] width 10 height 10
click at [29, 188] on div at bounding box center [30, 188] width 10 height 10
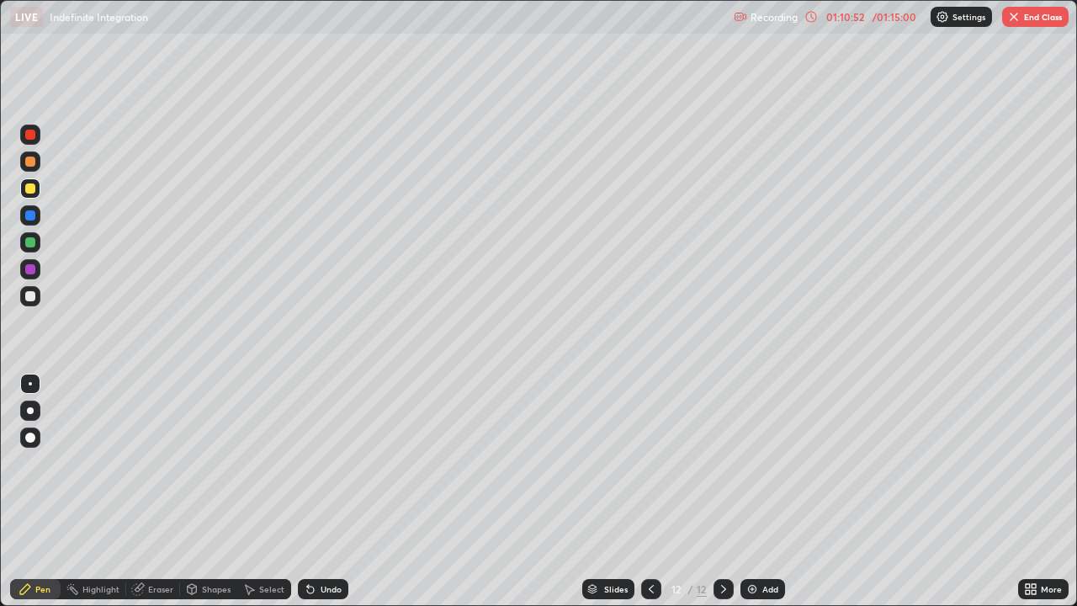
click at [29, 298] on div at bounding box center [30, 296] width 10 height 10
click at [154, 491] on div "Eraser" at bounding box center [153, 589] width 54 height 20
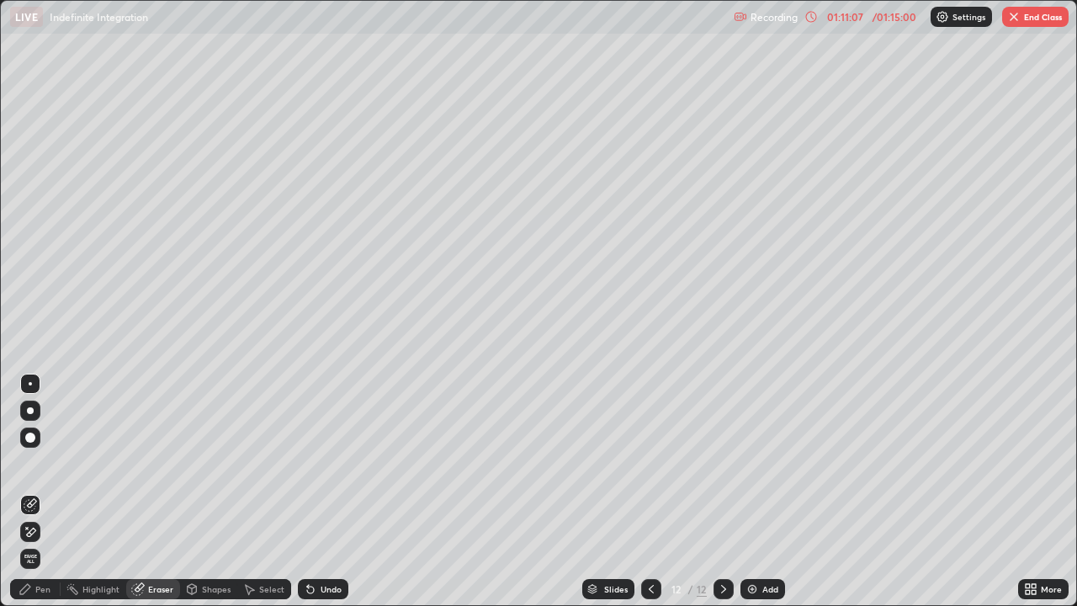
click at [49, 491] on div "Pen" at bounding box center [35, 589] width 50 height 20
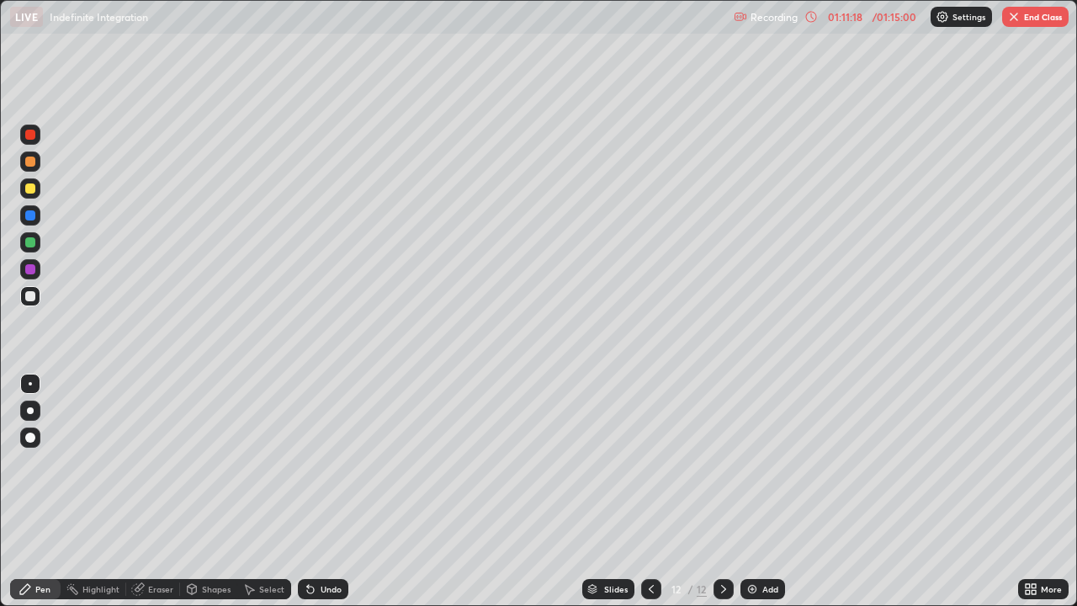
click at [27, 294] on div at bounding box center [30, 296] width 10 height 10
click at [31, 296] on div at bounding box center [30, 296] width 10 height 10
click at [171, 491] on div "Eraser" at bounding box center [153, 589] width 54 height 20
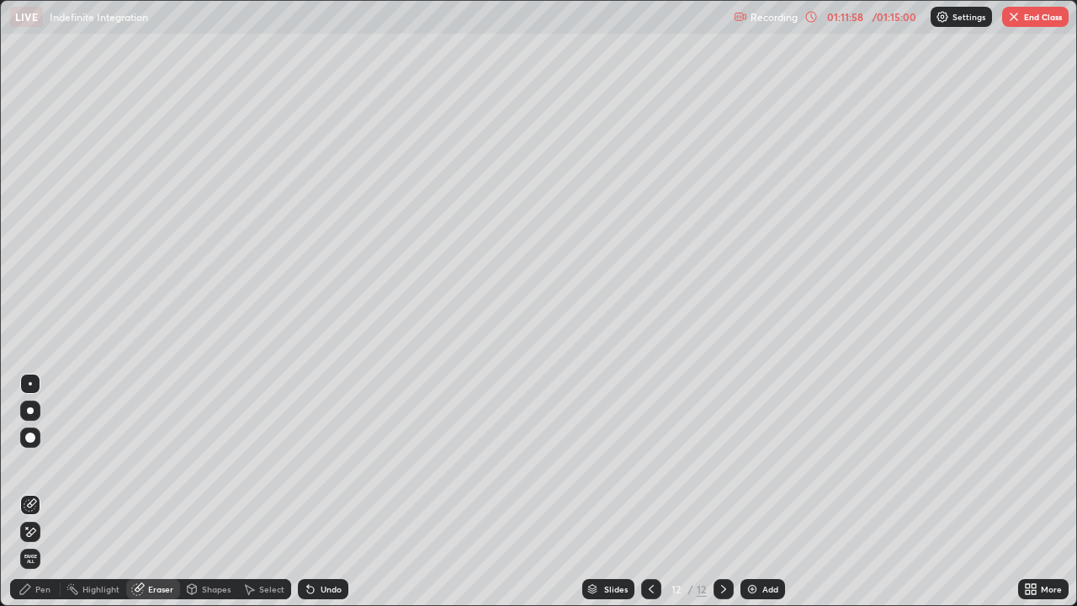
click at [47, 491] on div "Pen" at bounding box center [35, 589] width 50 height 20
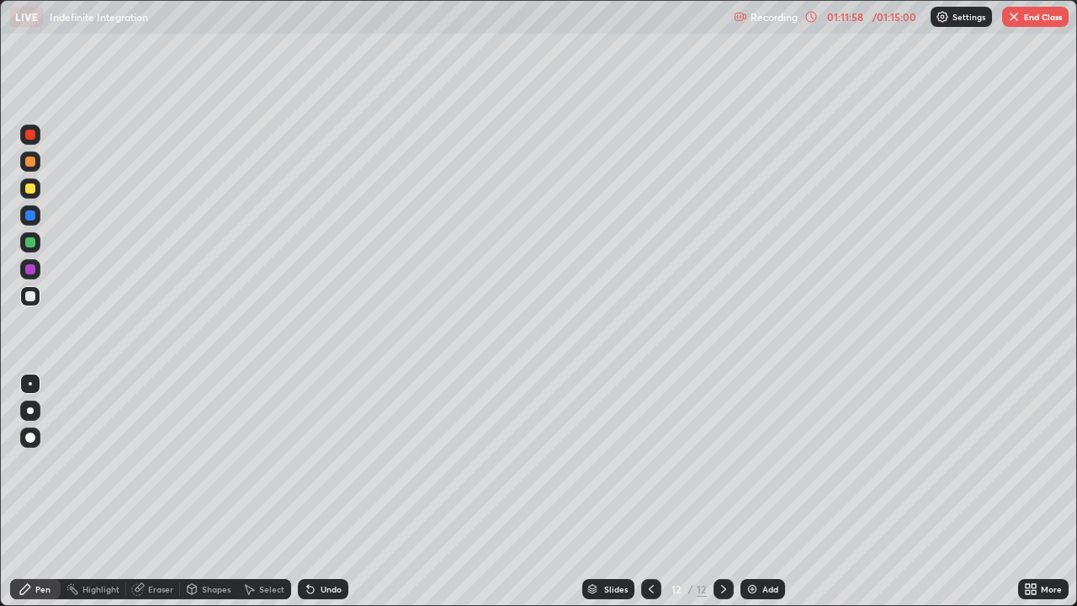
click at [27, 299] on div at bounding box center [30, 296] width 10 height 10
click at [167, 491] on div "Eraser" at bounding box center [160, 589] width 25 height 8
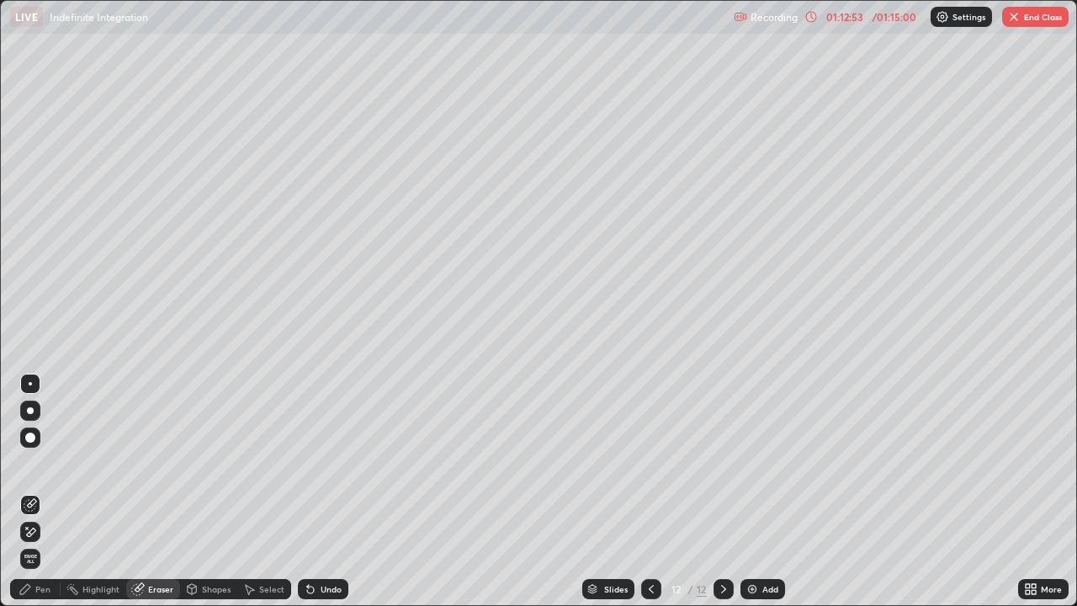
click at [49, 491] on div "Pen" at bounding box center [42, 589] width 15 height 8
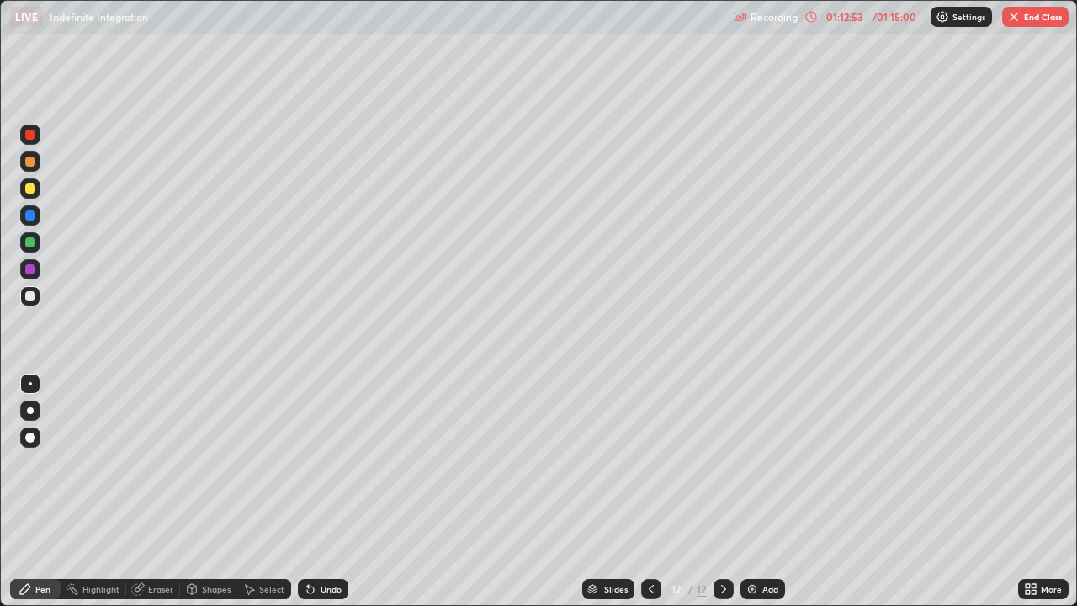
click at [33, 295] on div at bounding box center [30, 296] width 10 height 10
click at [160, 491] on div "Eraser" at bounding box center [160, 589] width 25 height 8
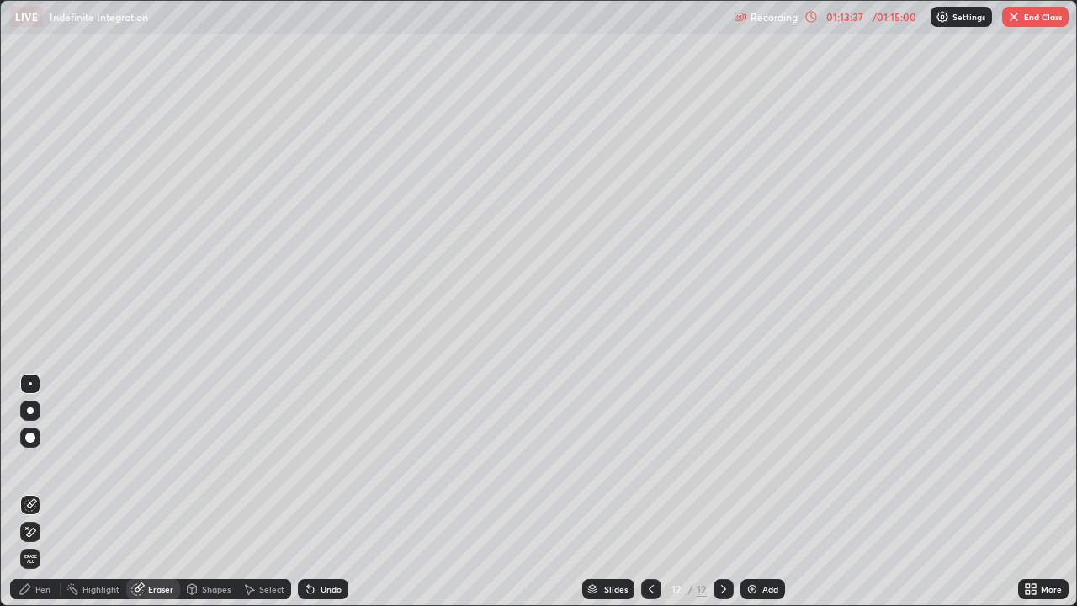
click at [40, 491] on div "Pen" at bounding box center [35, 589] width 50 height 20
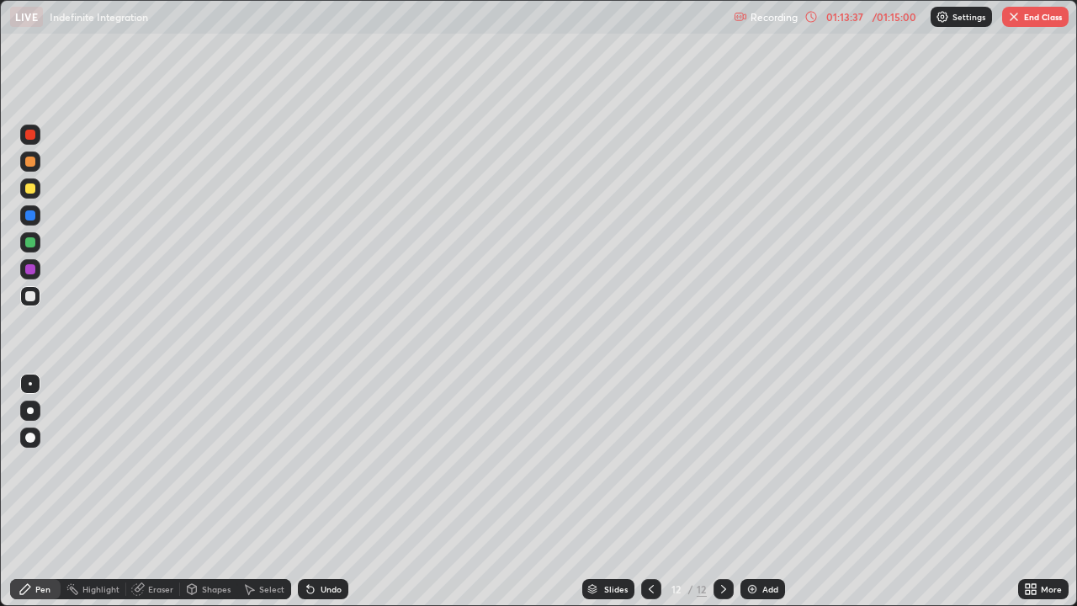
click at [35, 300] on div at bounding box center [30, 296] width 20 height 20
click at [1032, 23] on button "End Class" at bounding box center [1035, 17] width 66 height 20
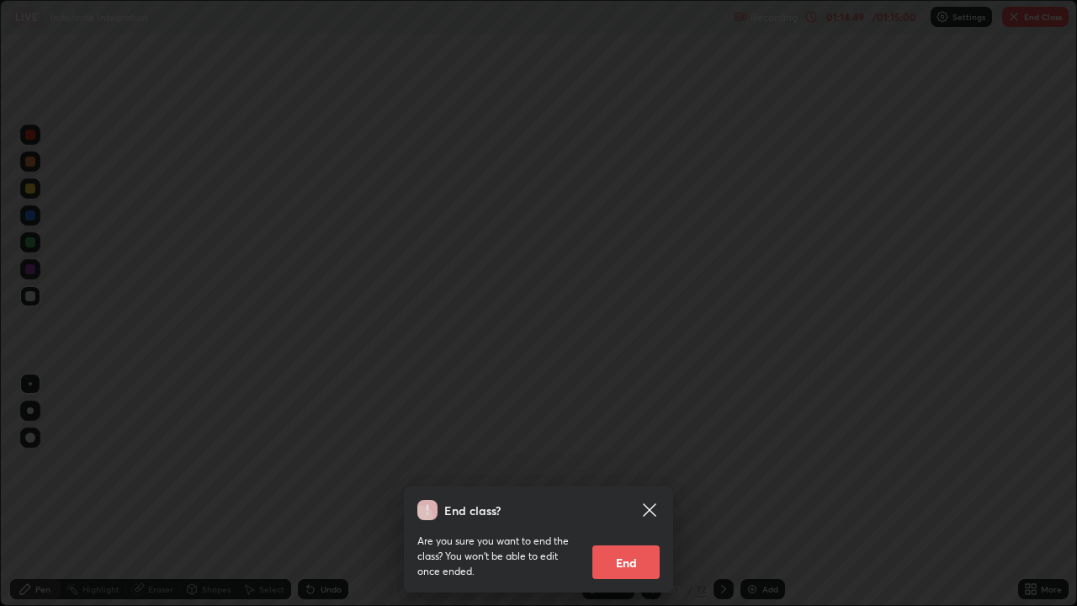
click at [645, 491] on button "End" at bounding box center [625, 562] width 67 height 34
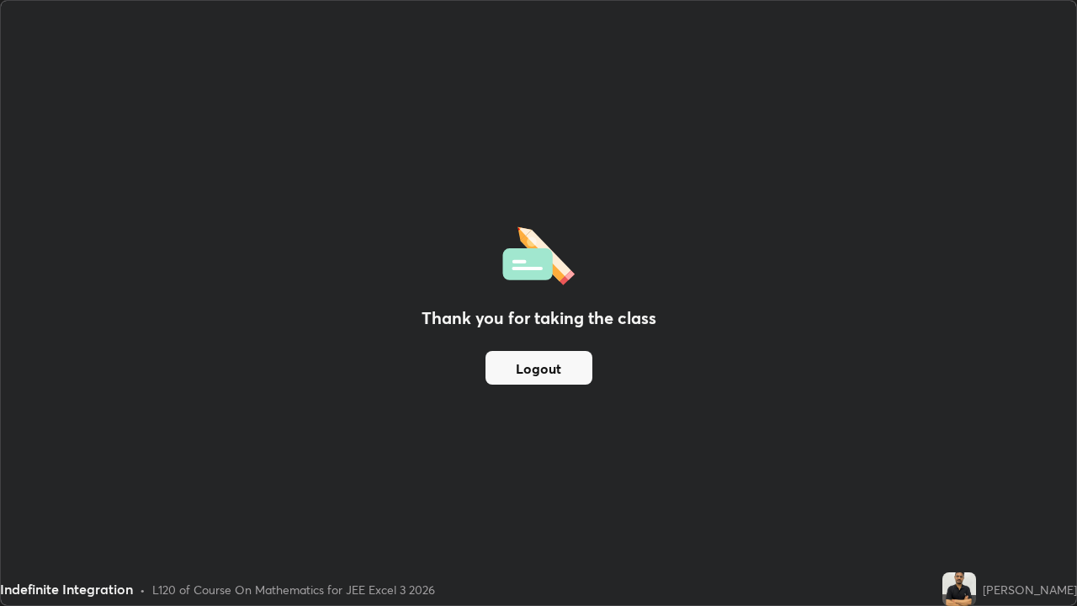
click at [564, 376] on button "Logout" at bounding box center [539, 368] width 107 height 34
click at [562, 379] on button "Logout" at bounding box center [539, 368] width 107 height 34
